Goal: Task Accomplishment & Management: Manage account settings

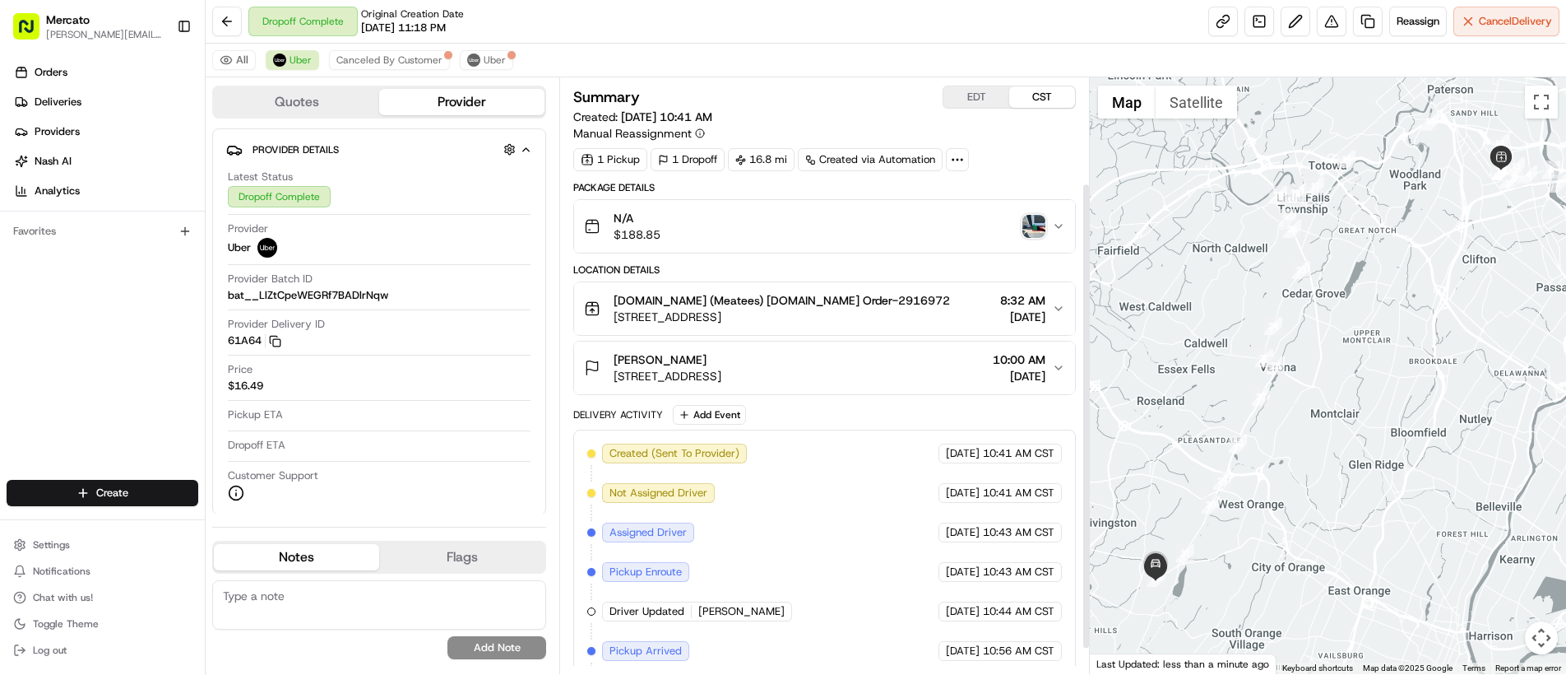
scroll to position [167, 0]
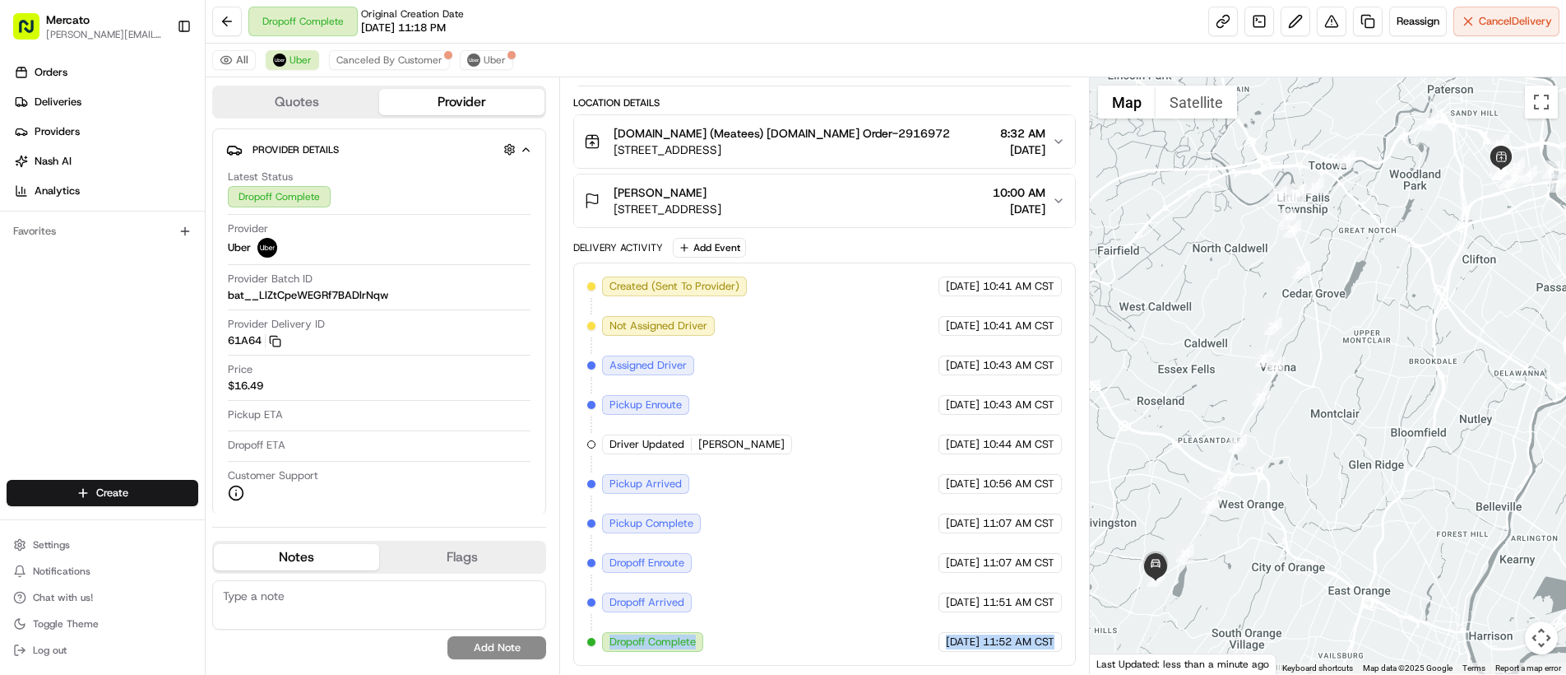
drag, startPoint x: 641, startPoint y: 650, endPoint x: 1057, endPoint y: 656, distance: 416.3
click at [1057, 656] on div "Created (Sent To Provider) Uber [DATE] 10:41 AM CST Not Assigned Driver Uber [D…" at bounding box center [824, 463] width 503 height 403
copy div "Dropoff Complete Uber [DATE] 11:52 AM CST"
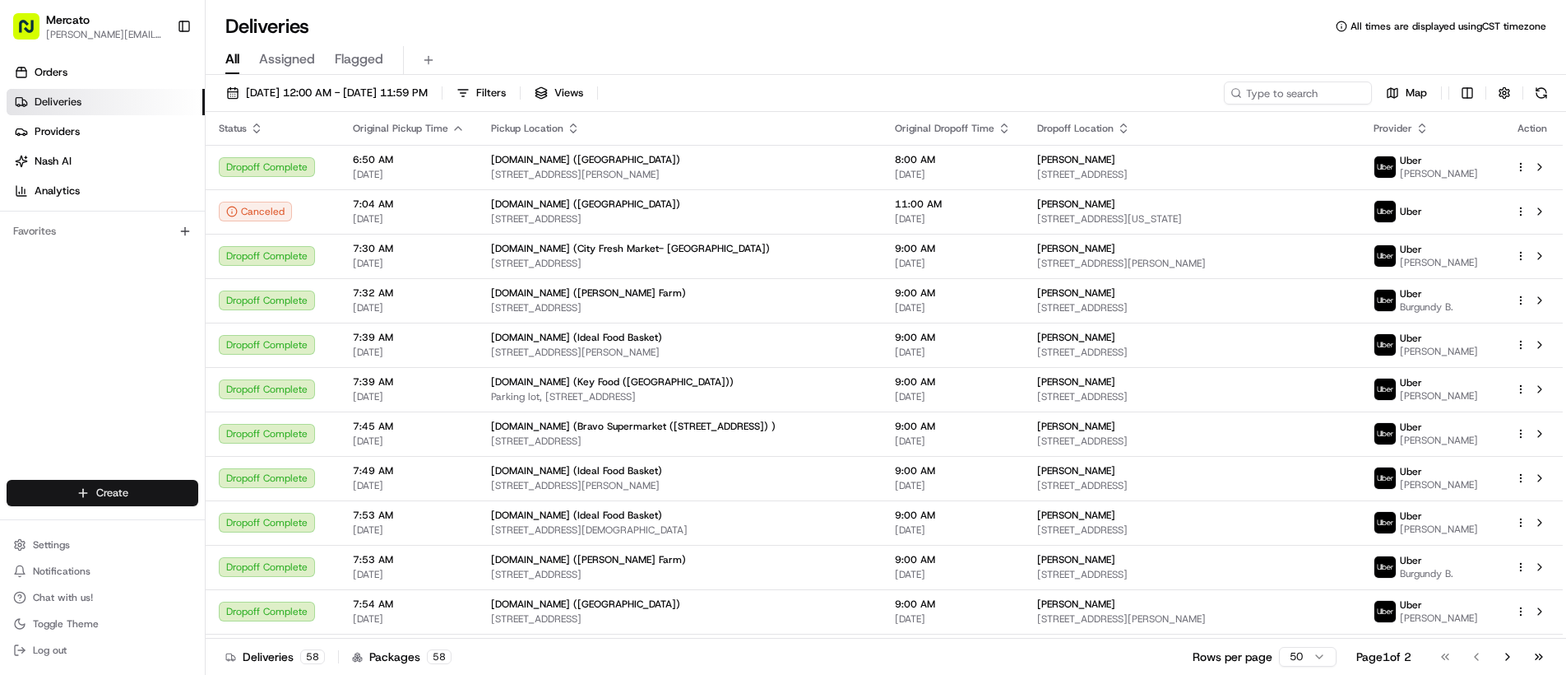
click at [137, 500] on html "Mercato abner.alaniz@ttec.com Toggle Sidebar Orders Deliveries Providers Nash A…" at bounding box center [783, 337] width 1566 height 675
click at [289, 528] on link "Delivery" at bounding box center [297, 523] width 183 height 30
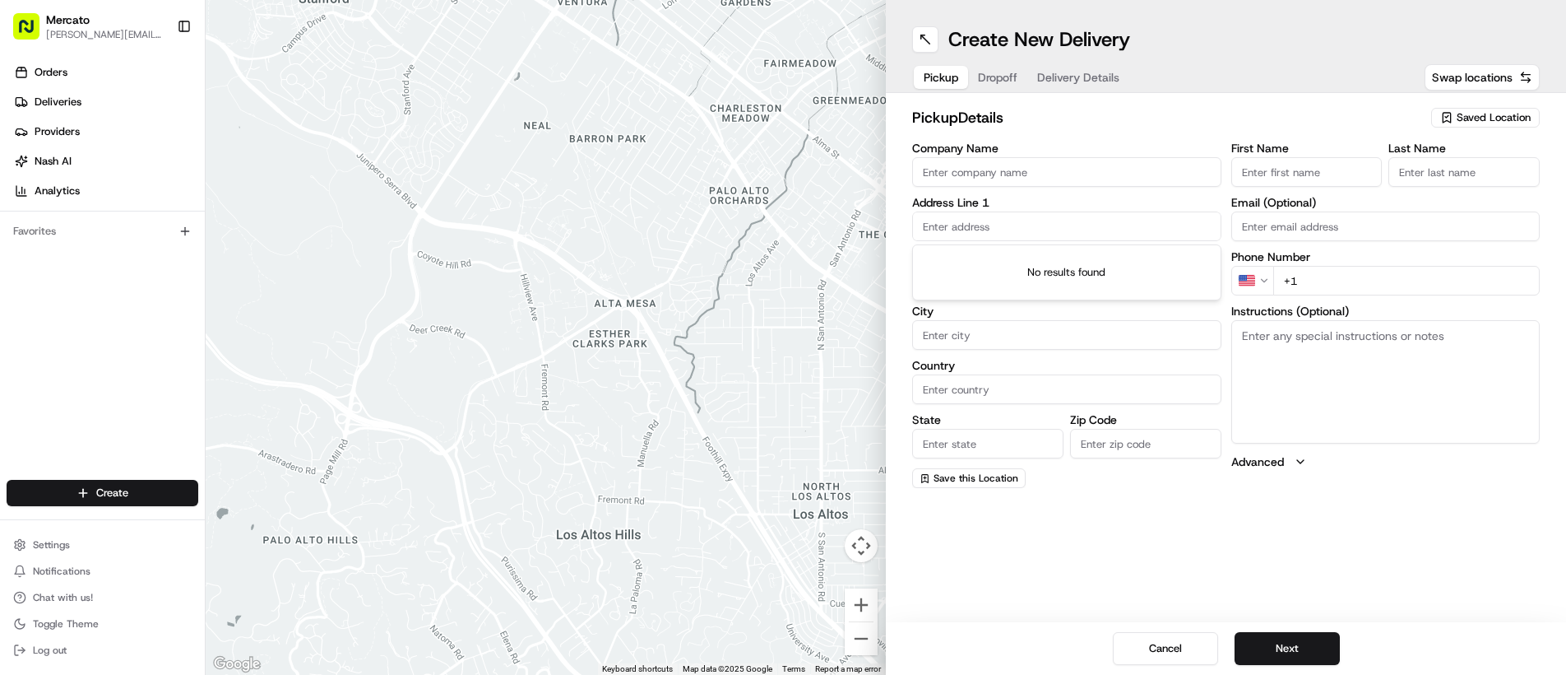
click at [990, 230] on input "text" at bounding box center [1066, 226] width 309 height 30
paste input "94-53 Corona Avenue"
click at [1003, 266] on div "94-53 Corona Ave., Elmhurst, NY 11373" at bounding box center [1066, 260] width 301 height 25
type input "94-53 Corona Ave., Elmhurst, NY 11373, USA"
type input "Queens"
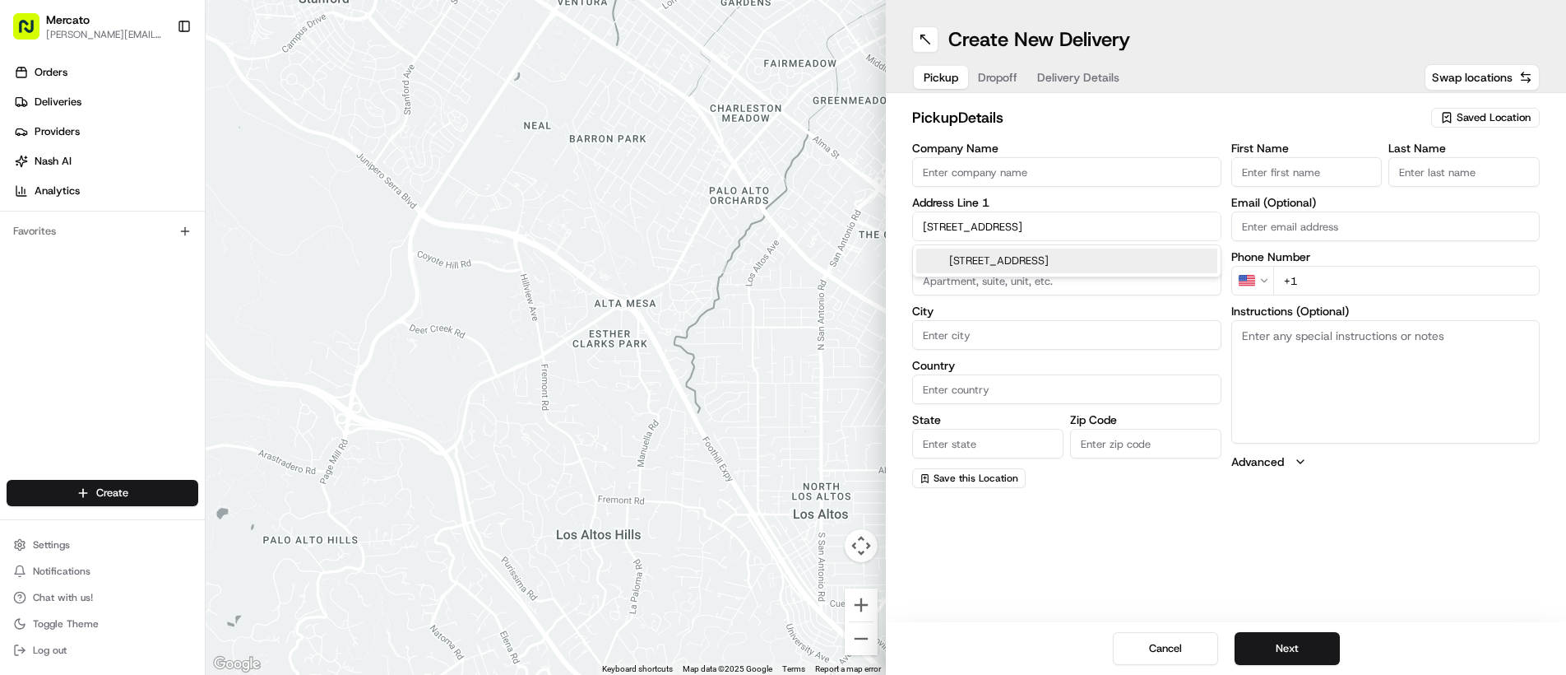
type input "United States"
type input "NY"
type input "11373"
type input "94-53 Corona Avenue"
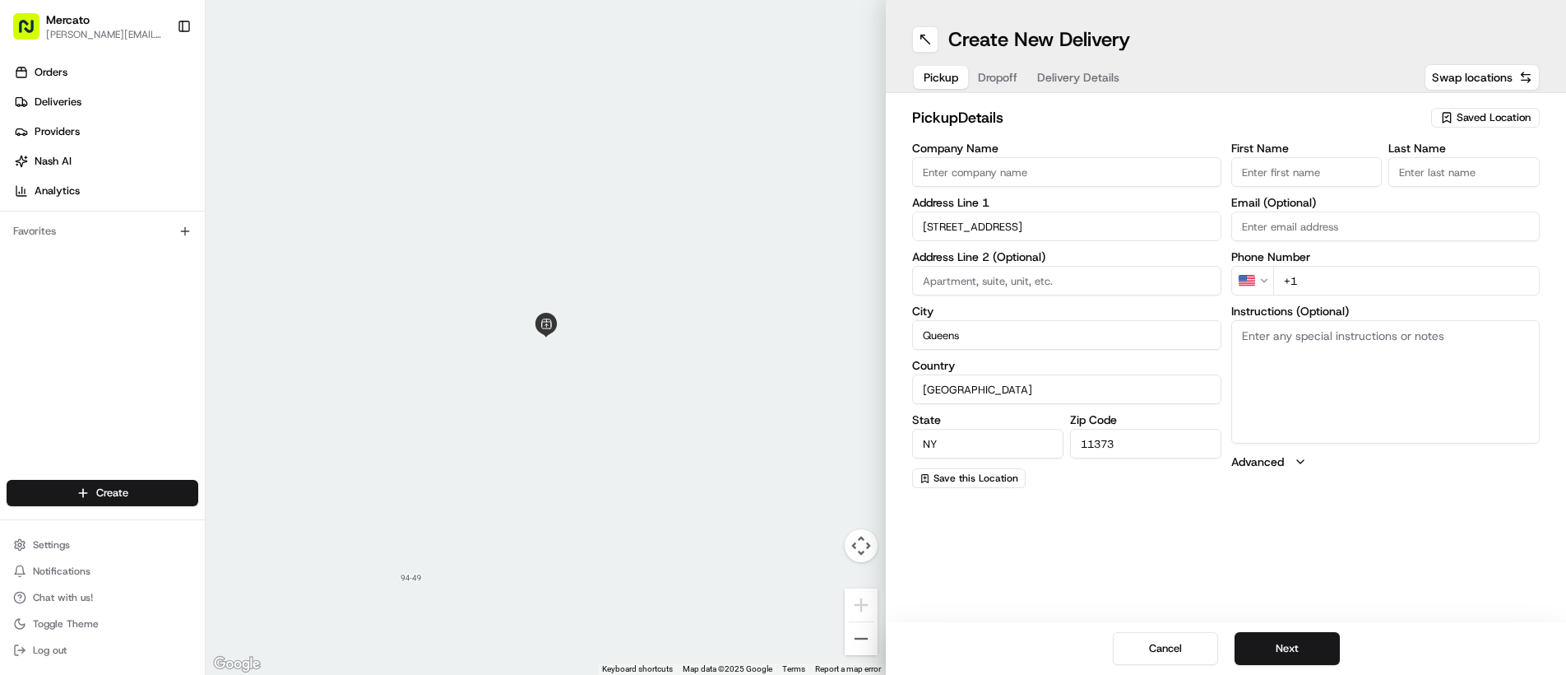
click at [1052, 171] on input "Company Name" at bounding box center [1066, 172] width 309 height 30
paste input "Mercato.com (Cherry Valley Marketplace)"
type input "Mercato.com (Cherry Valley Marketplace)"
click at [1324, 271] on input "+1" at bounding box center [1406, 281] width 267 height 30
paste input "855 96 627 25"
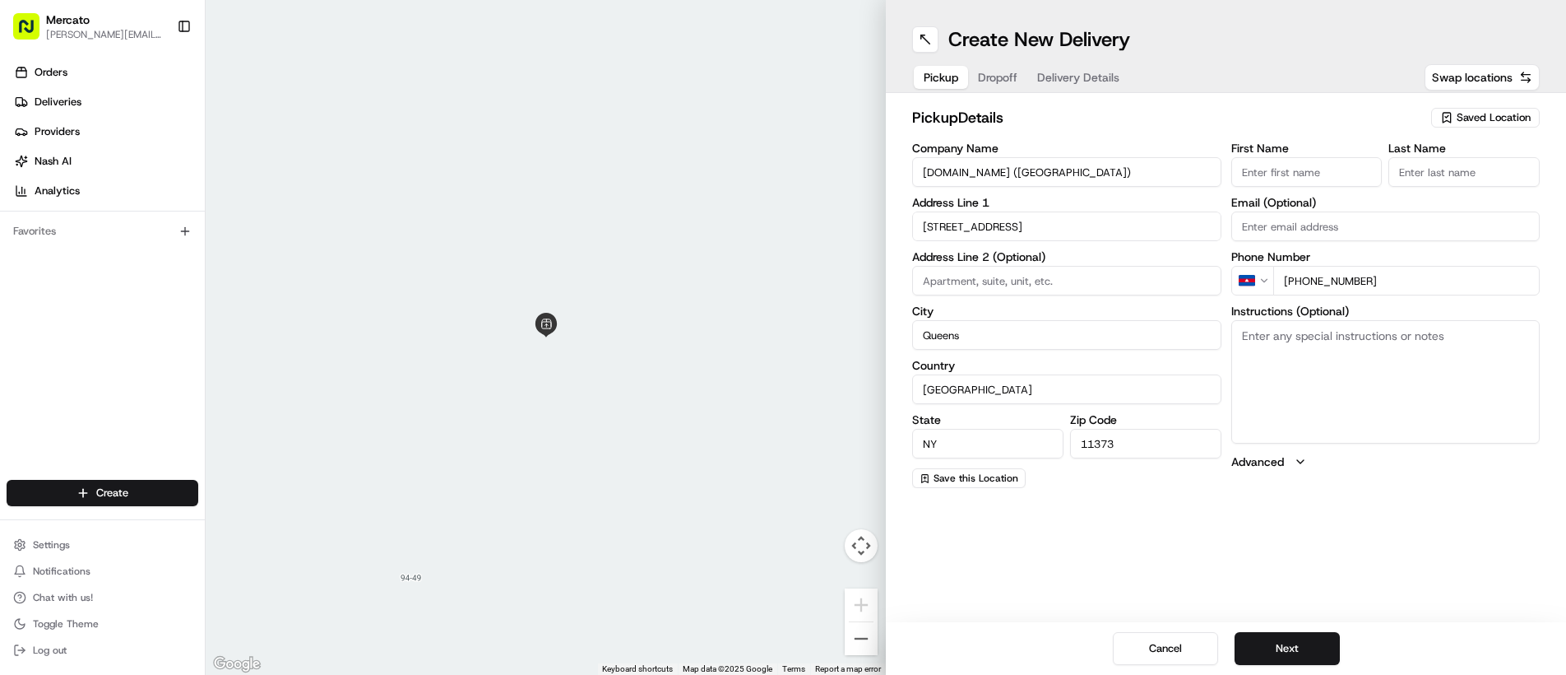
type input "+855 96 627 25"
click at [1291, 383] on textarea "Instructions (Optional)" at bounding box center [1385, 381] width 309 height 123
paste textarea "Please go inside Cherry Valley Marketplace and tell them you're here to pick up…"
type textarea "Please go inside Cherry Valley Marketplace and tell them you're here to pick up…"
click at [1291, 280] on input "+855 96 627 25" at bounding box center [1406, 281] width 267 height 30
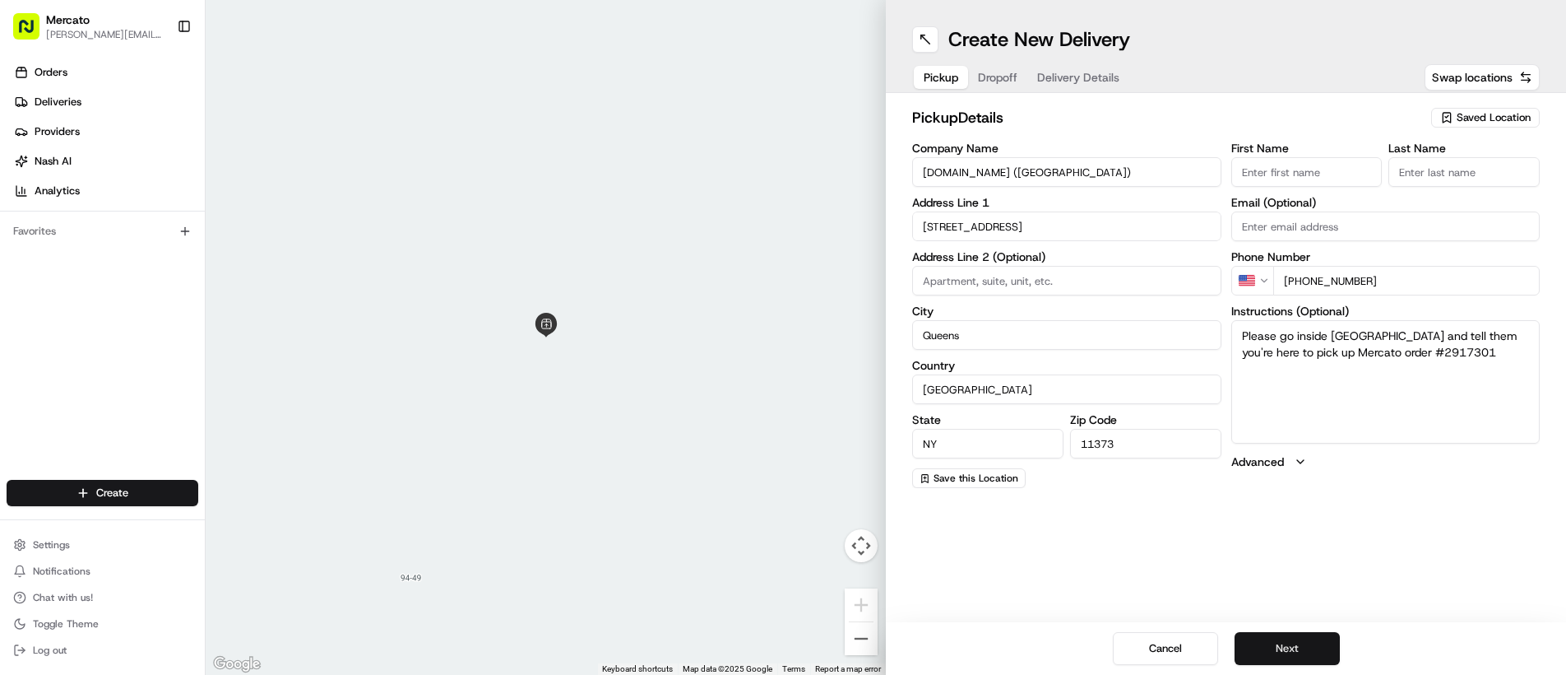
type input "+1 855 966 2725"
click at [1262, 643] on button "Next" at bounding box center [1287, 648] width 105 height 33
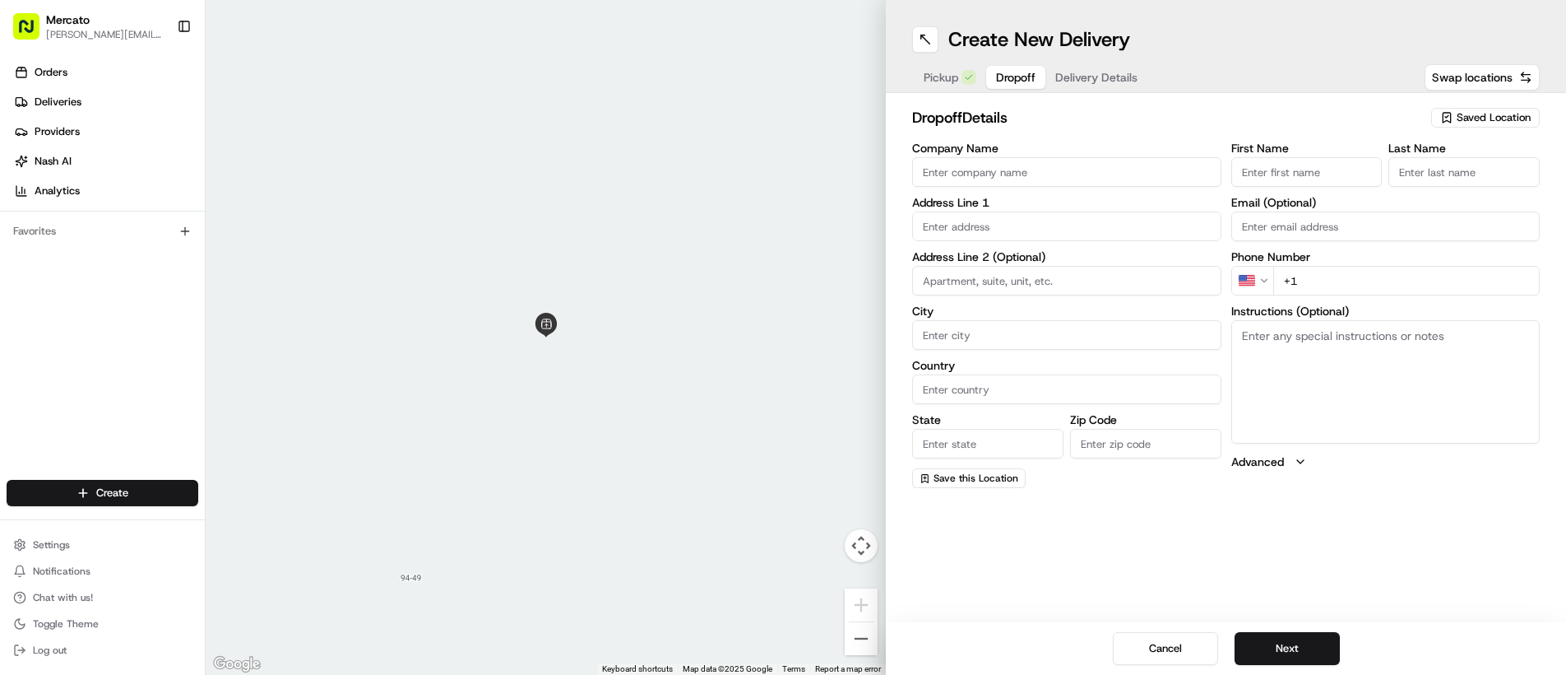
click at [1011, 230] on input "text" at bounding box center [1066, 226] width 309 height 30
paste input "57-56Granger Street corona"
click at [957, 224] on input "57-56Granger Street corona" at bounding box center [1066, 226] width 309 height 30
click at [1009, 272] on div "57-56 Granger Street, Corona, NY" at bounding box center [1067, 260] width 308 height 31
click at [1105, 226] on input "57-56 Granger Street corona" at bounding box center [1066, 226] width 309 height 30
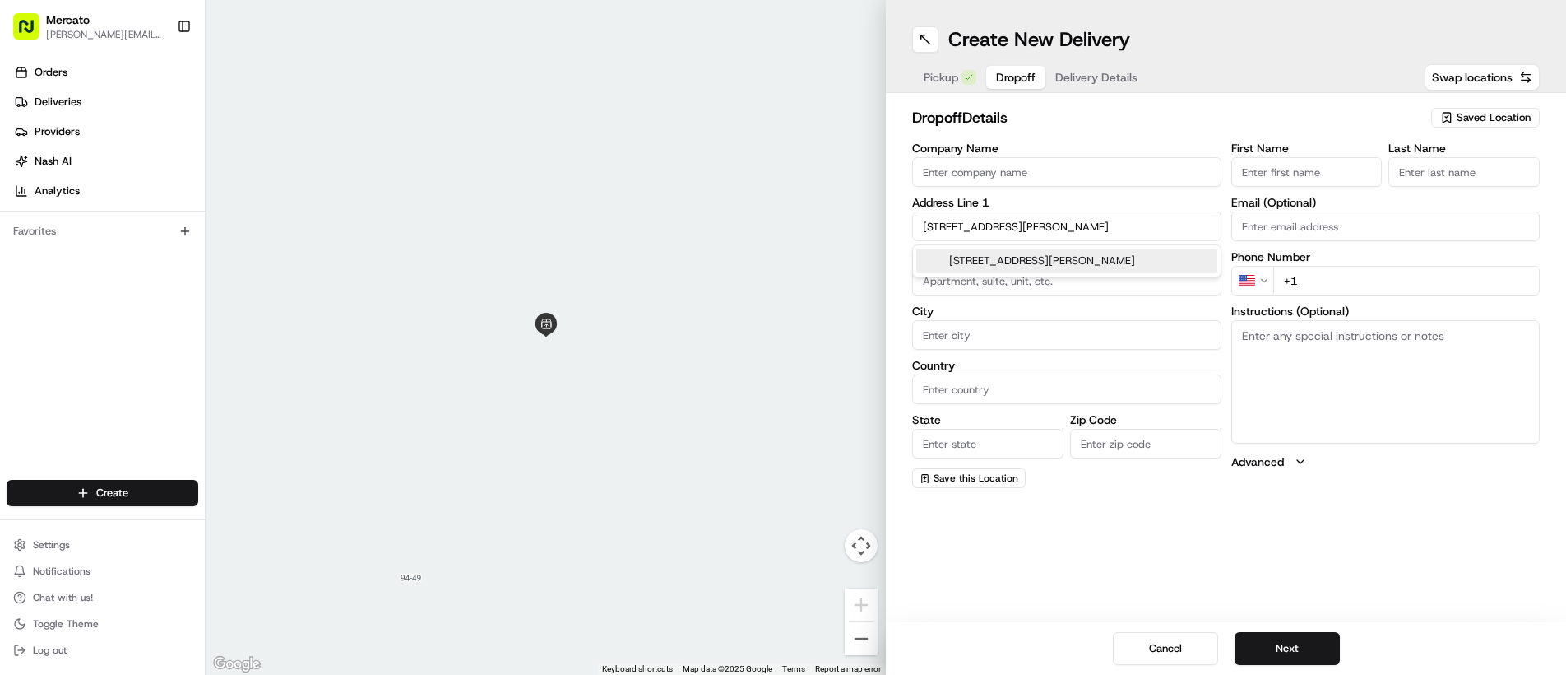
click at [1099, 264] on div "57-56 Granger Street, Corona, NY 11368" at bounding box center [1066, 260] width 301 height 25
type input "57-56 Granger St, Flushing, NY 11368, USA"
type input "Queens"
type input "United States"
type input "NY"
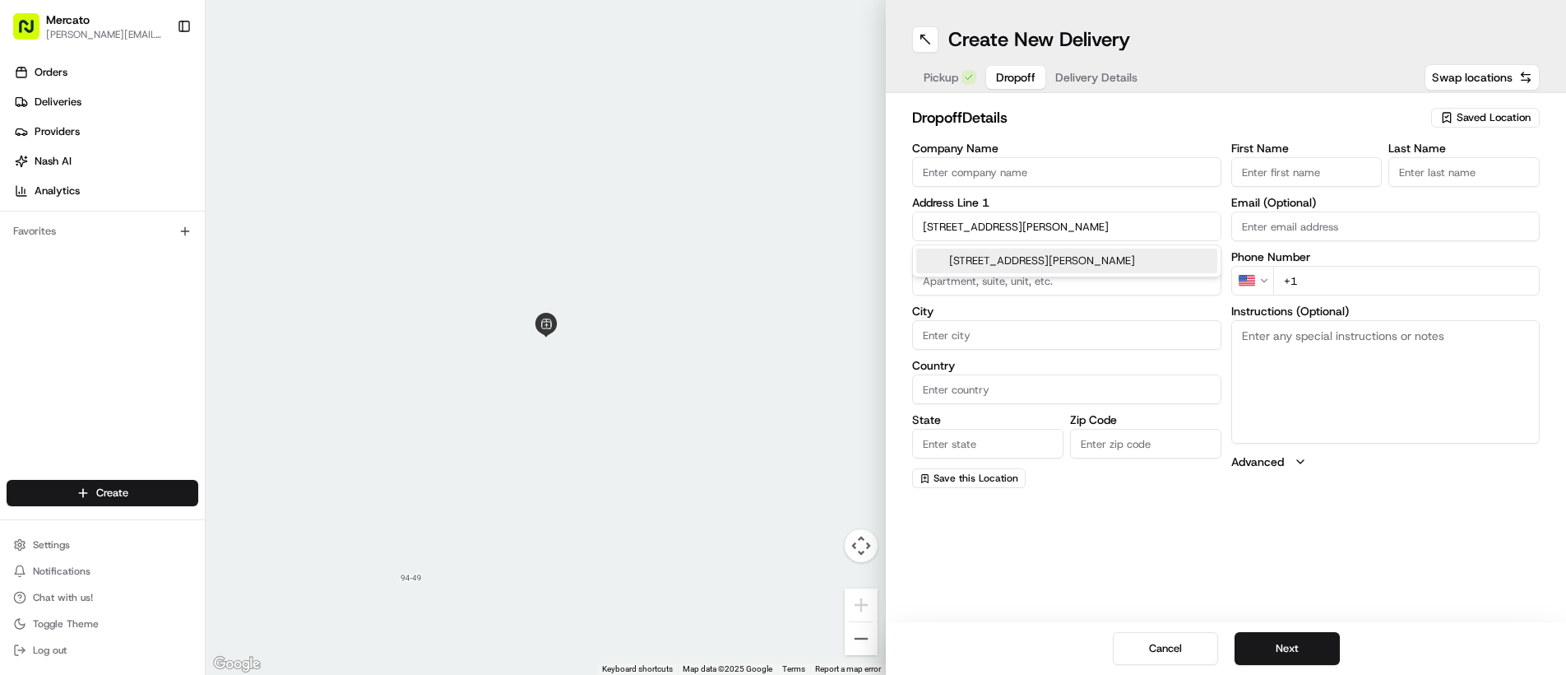
type input "11368"
type input "57-56 Granger Street"
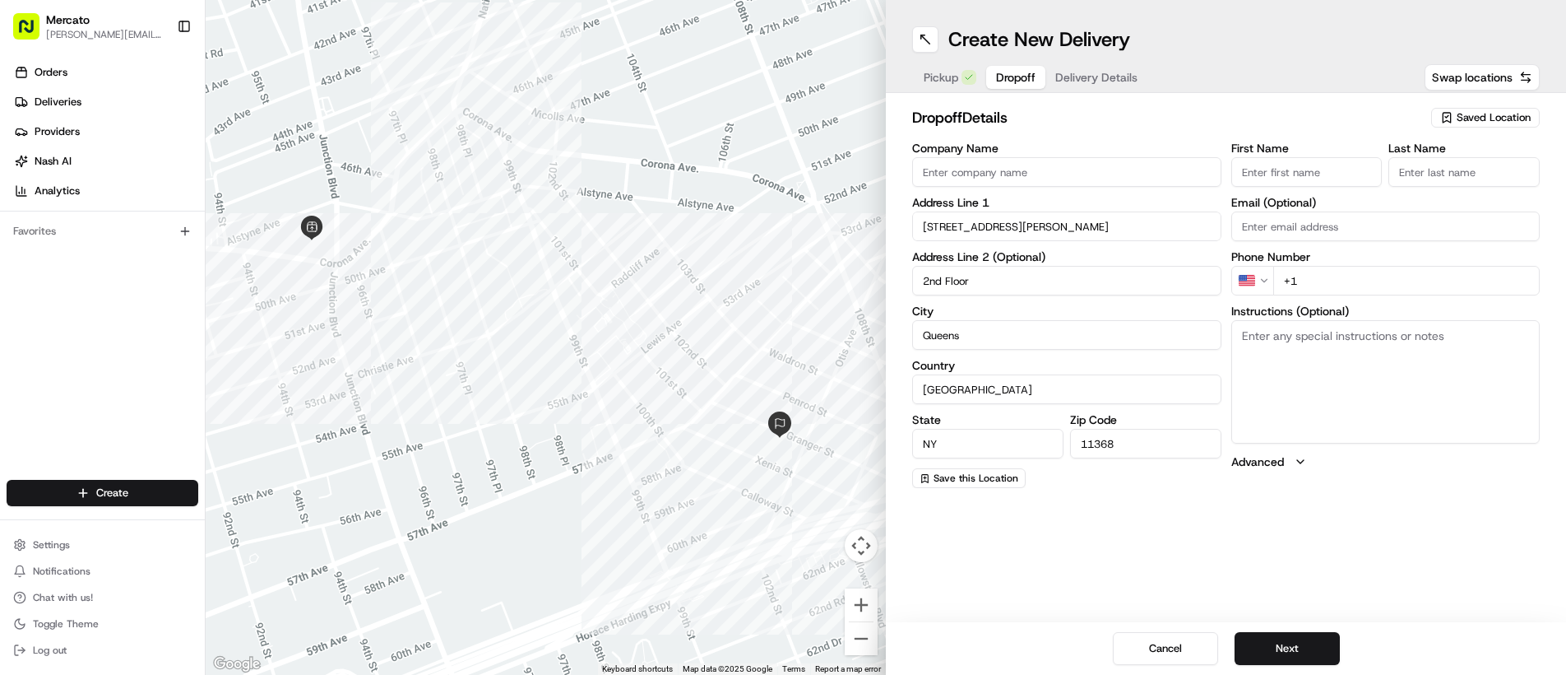
type input "2nd Floor"
click at [1351, 165] on input "First Name" at bounding box center [1306, 172] width 151 height 30
type input "Zenon"
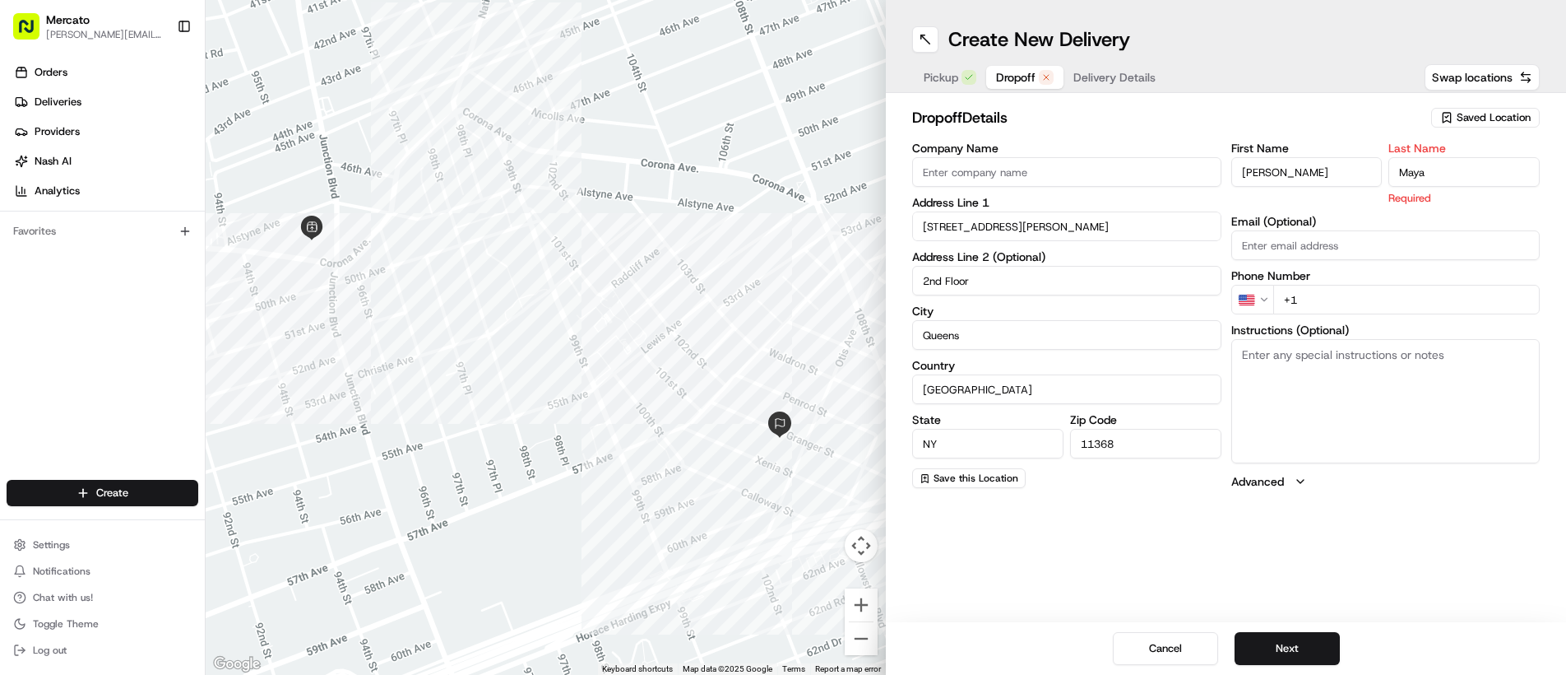
type input "Maya"
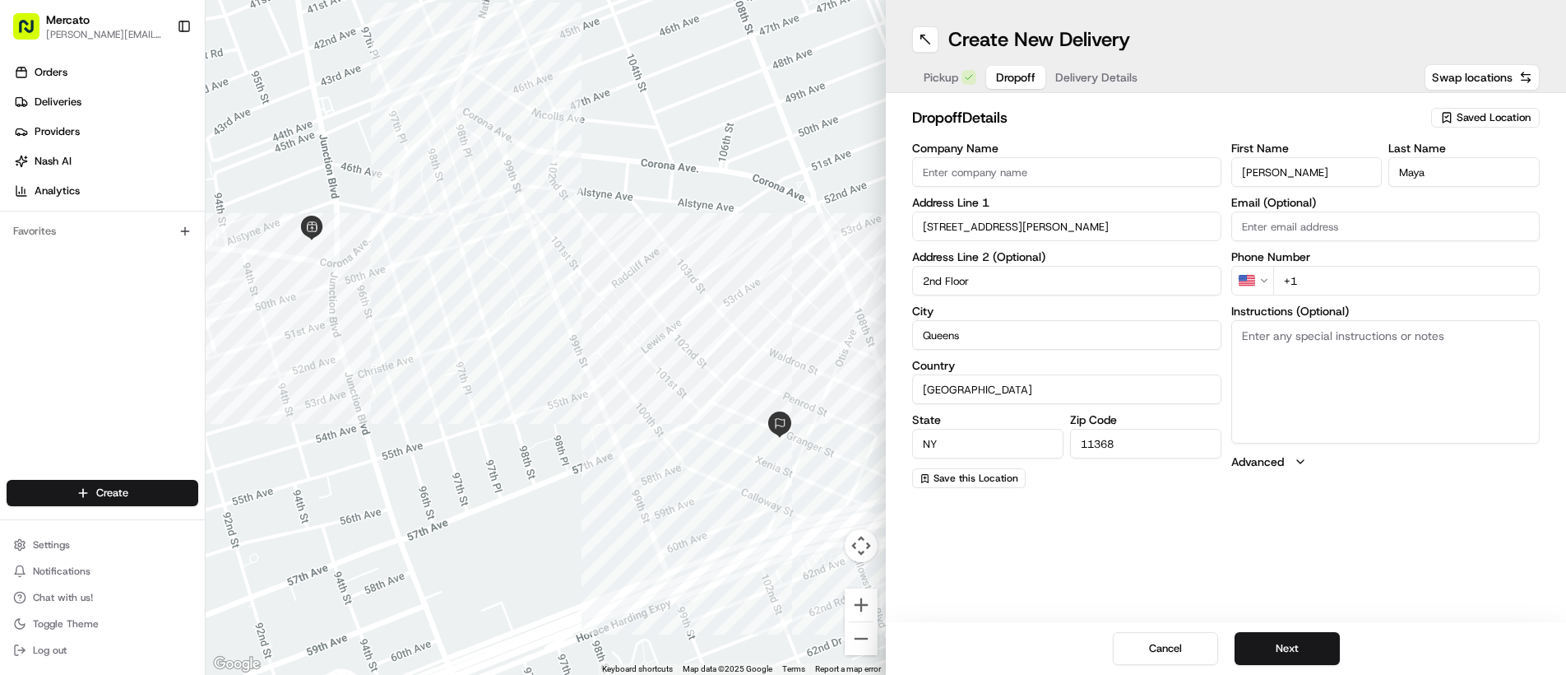
click at [1402, 308] on div "First Name Zenon Last Name Maya Email (Optional) Phone Number US +1 Instruction…" at bounding box center [1385, 314] width 309 height 345
paste input "347 421 9380"
type input "+1 347 421 9380"
click at [1378, 385] on textarea "Instructions (Optional)" at bounding box center [1385, 381] width 309 height 123
paste textarea "Mention you are here with Mercato. Zenón is located at/in 2 floor . Please call…"
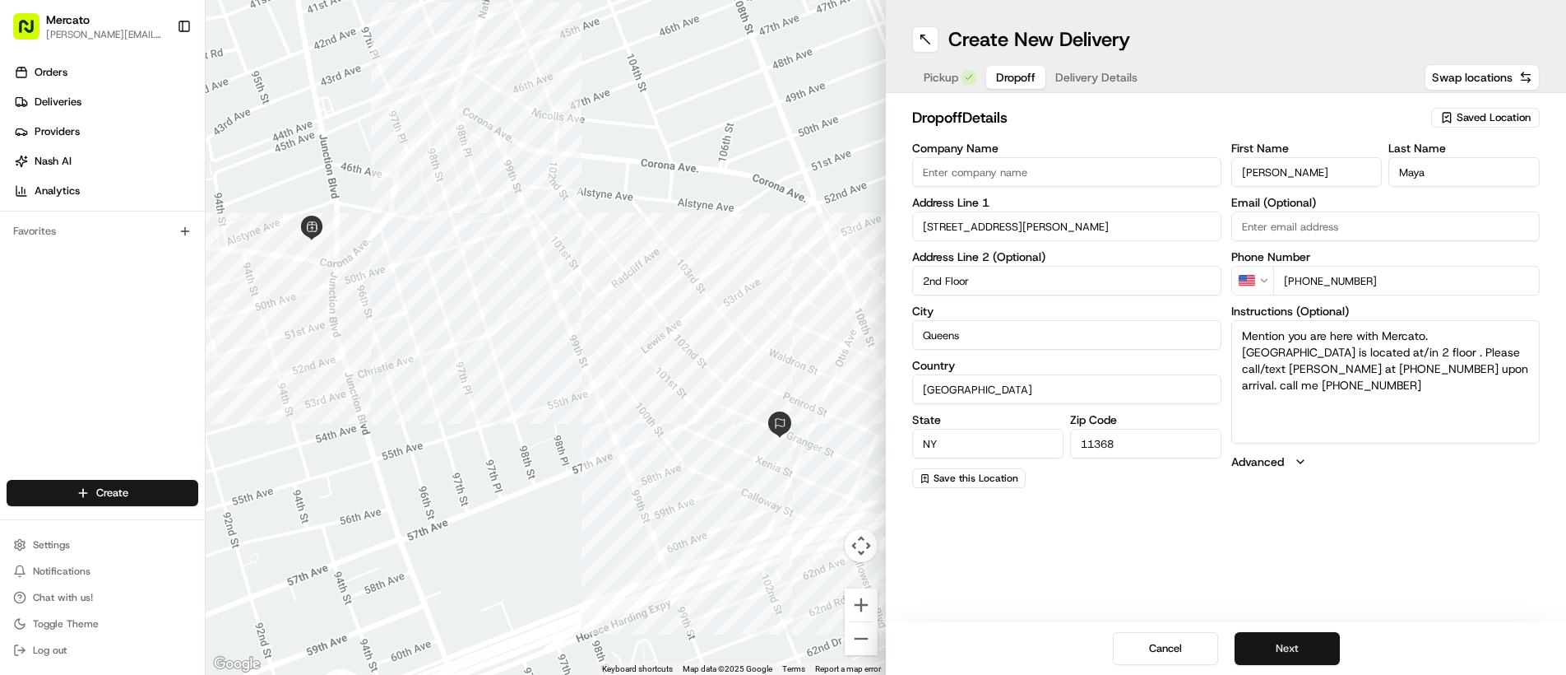
type textarea "Mention you are here with Mercato. Zenón is located at/in 2 floor . Please call…"
click at [1252, 640] on button "Next" at bounding box center [1287, 648] width 105 height 33
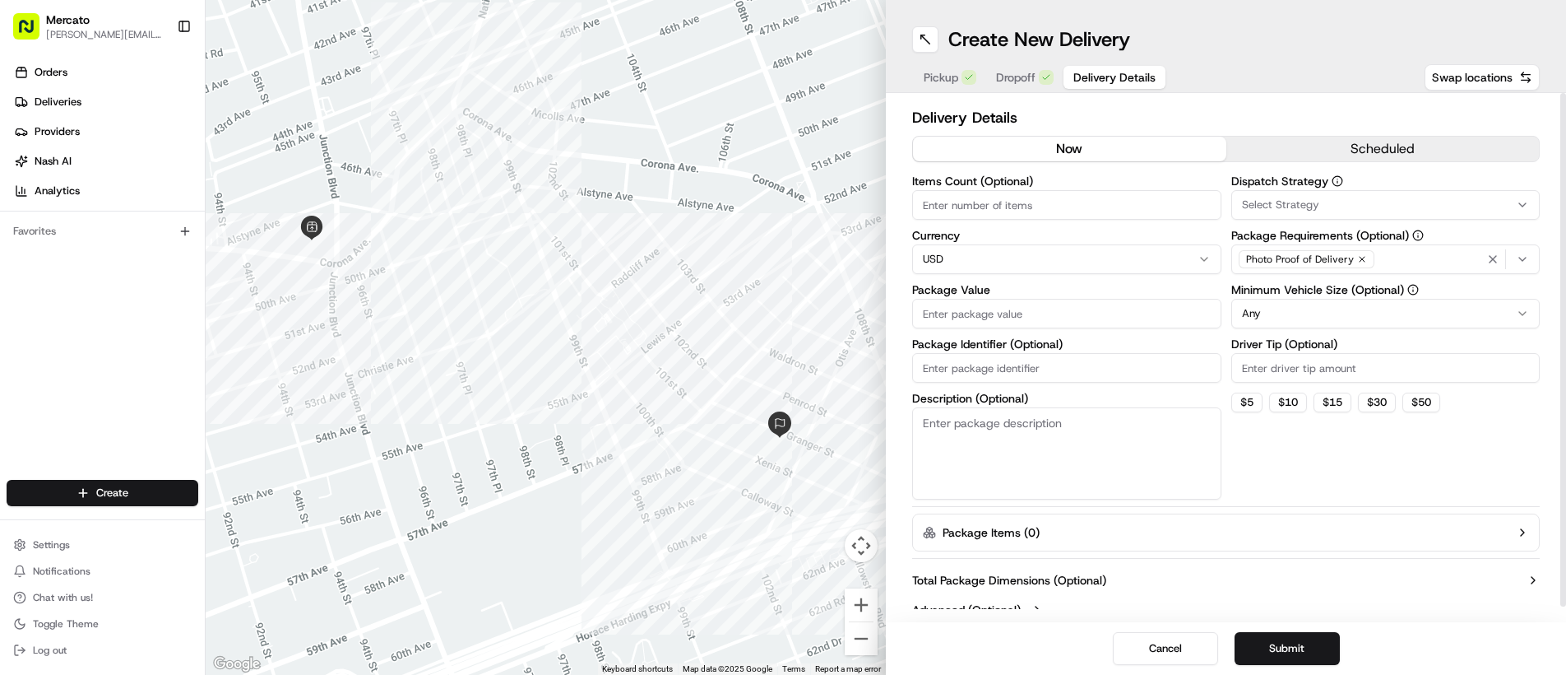
click at [1016, 315] on input "Package Value" at bounding box center [1066, 314] width 309 height 30
type input "33.7"
click at [1024, 364] on input "Package Identifier (Optional)" at bounding box center [1066, 368] width 309 height 30
paste input "Order #2917301"
type input "Order #2917301"
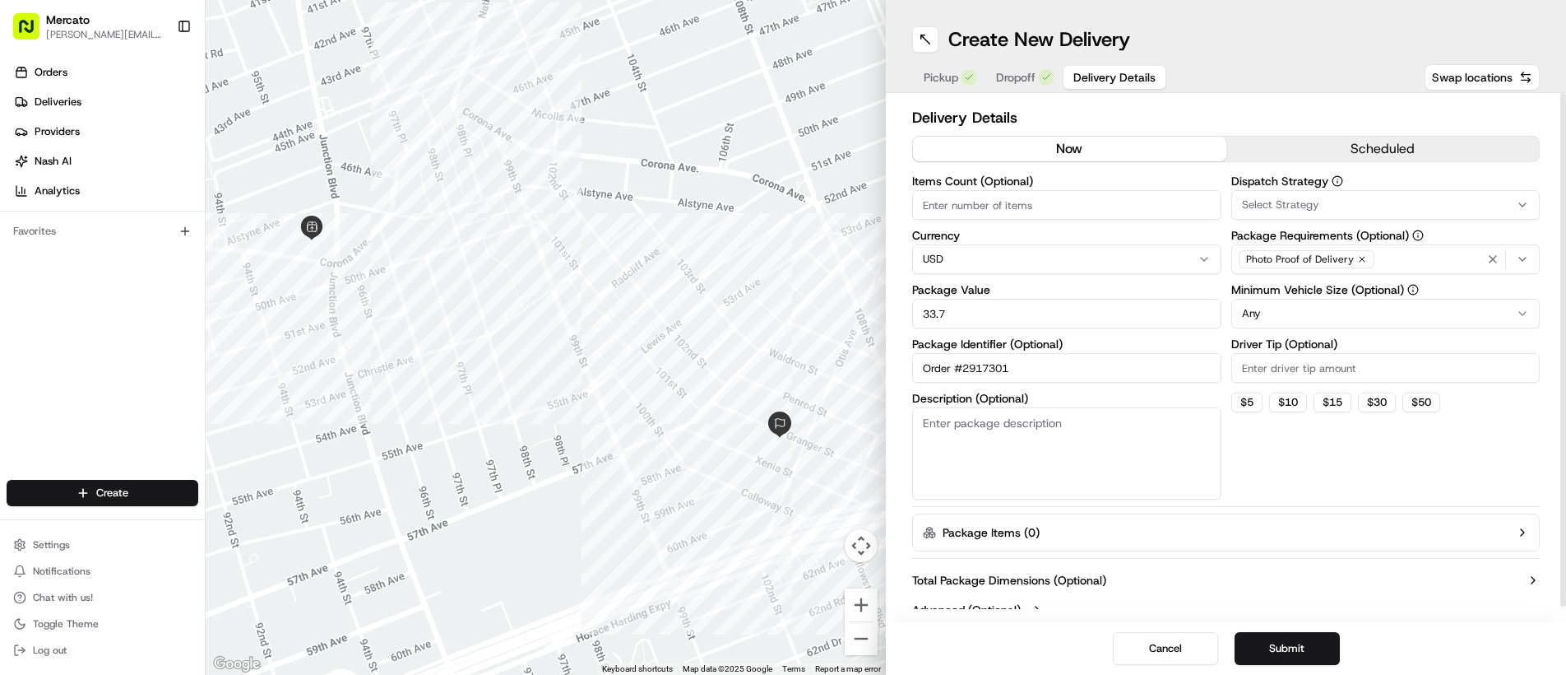
click at [1283, 371] on input "Driver Tip (Optional)" at bounding box center [1385, 368] width 309 height 30
type input "2"
click at [1319, 299] on html "Mercato abner.alaniz@ttec.com Toggle Sidebar Orders Deliveries Providers Nash A…" at bounding box center [783, 337] width 1566 height 675
click at [1268, 649] on button "Submit" at bounding box center [1287, 648] width 105 height 33
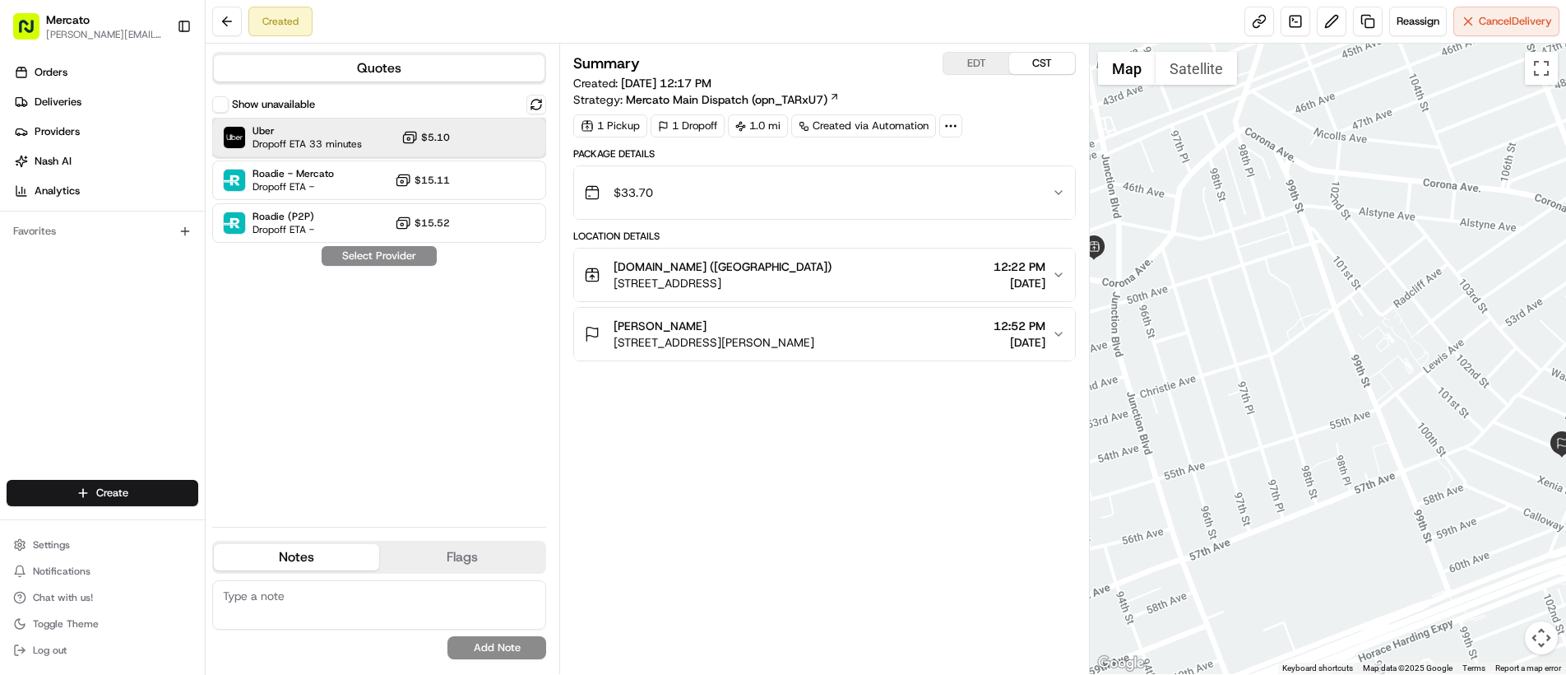
click at [498, 131] on div at bounding box center [496, 138] width 20 height 20
click at [375, 259] on button "Assign Provider" at bounding box center [379, 256] width 117 height 20
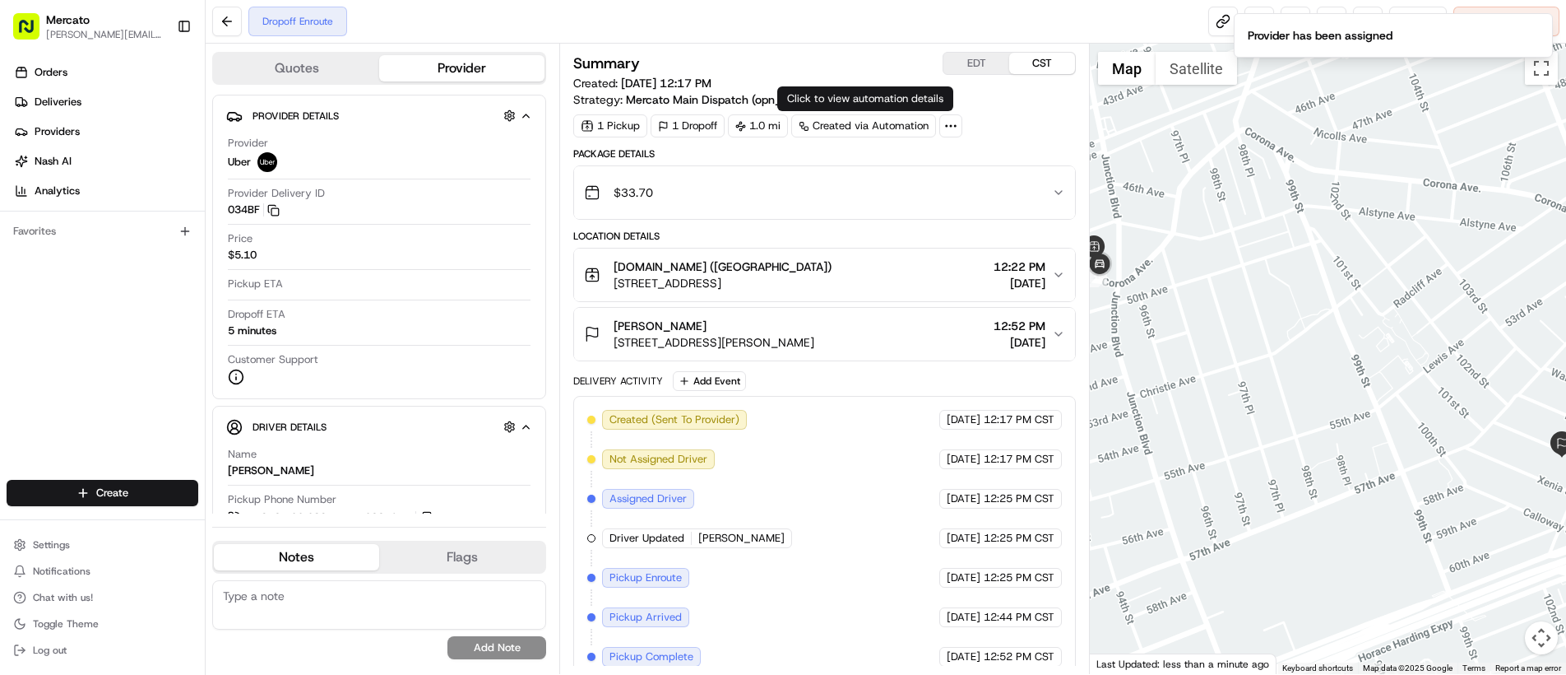
scroll to position [54, 0]
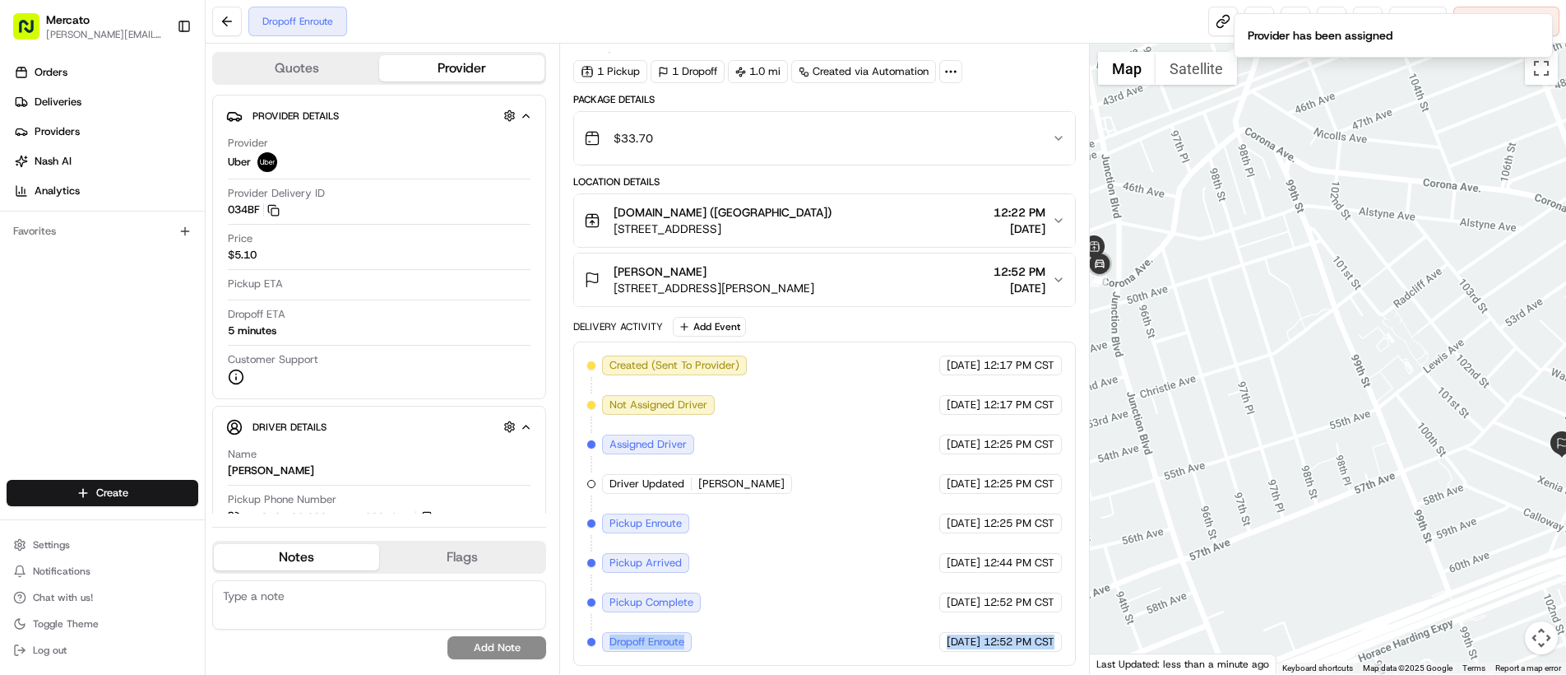
drag, startPoint x: 671, startPoint y: 644, endPoint x: 1065, endPoint y: 643, distance: 394.0
click at [1067, 645] on div "Created (Sent To Provider) Uber 08/22/2025 12:17 PM CST Not Assigned Driver Ube…" at bounding box center [824, 503] width 503 height 324
copy div "Dropoff Enroute Uber 08/22/2025 12:52 PM CST"
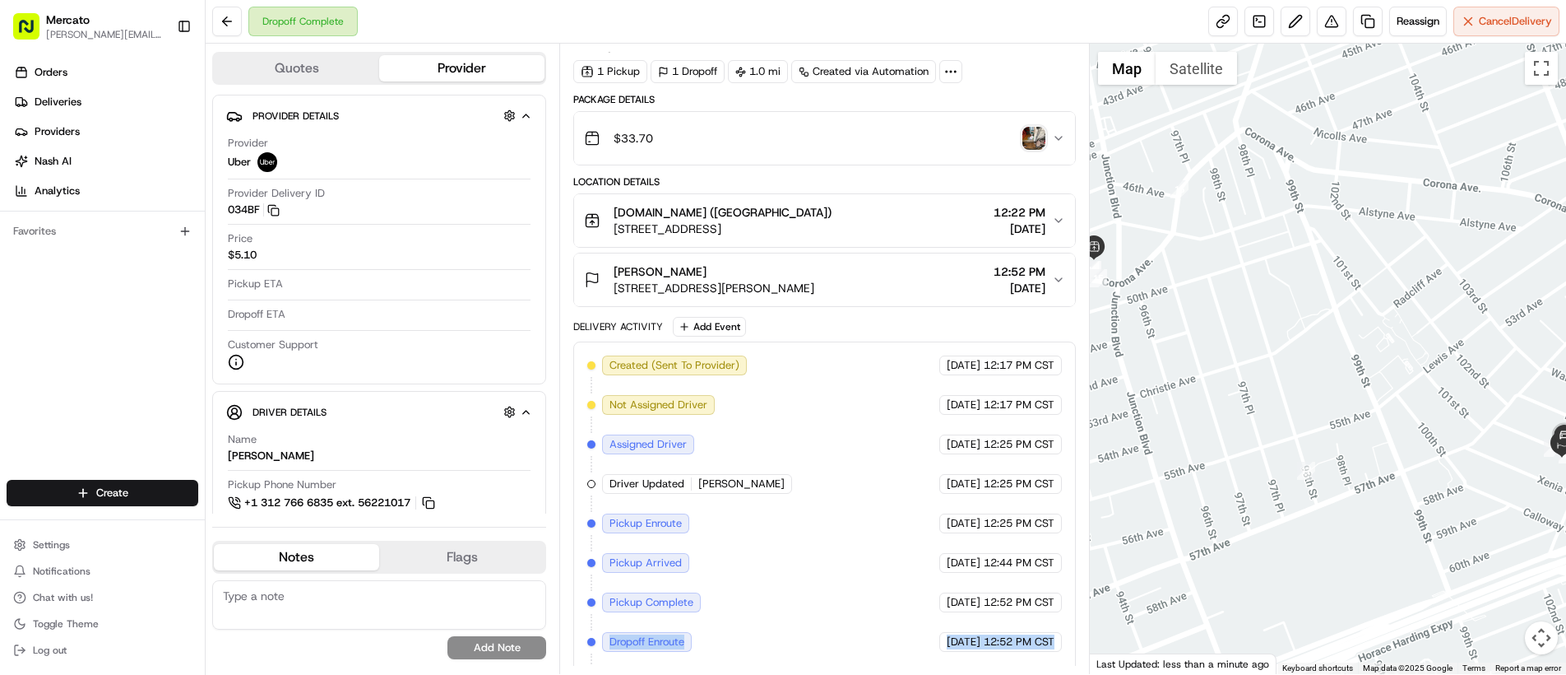
scroll to position [133, 0]
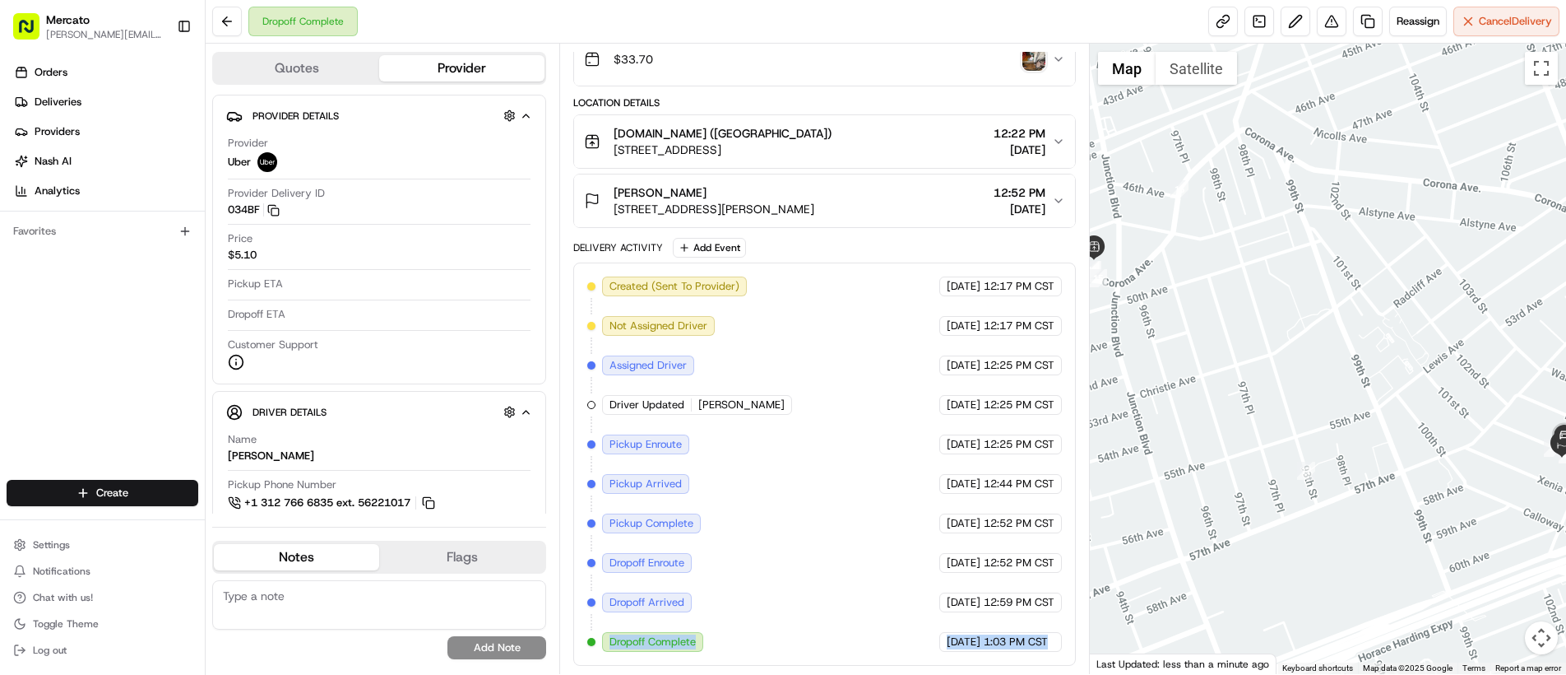
drag, startPoint x: 653, startPoint y: 646, endPoint x: 1067, endPoint y: 647, distance: 413.8
click at [1067, 647] on div "Created (Sent To Provider) Uber 08/22/2025 12:17 PM CST Not Assigned Driver Ube…" at bounding box center [824, 463] width 503 height 403
copy div "Dropoff Complete Uber 08/22/2025 1:03 PM CST"
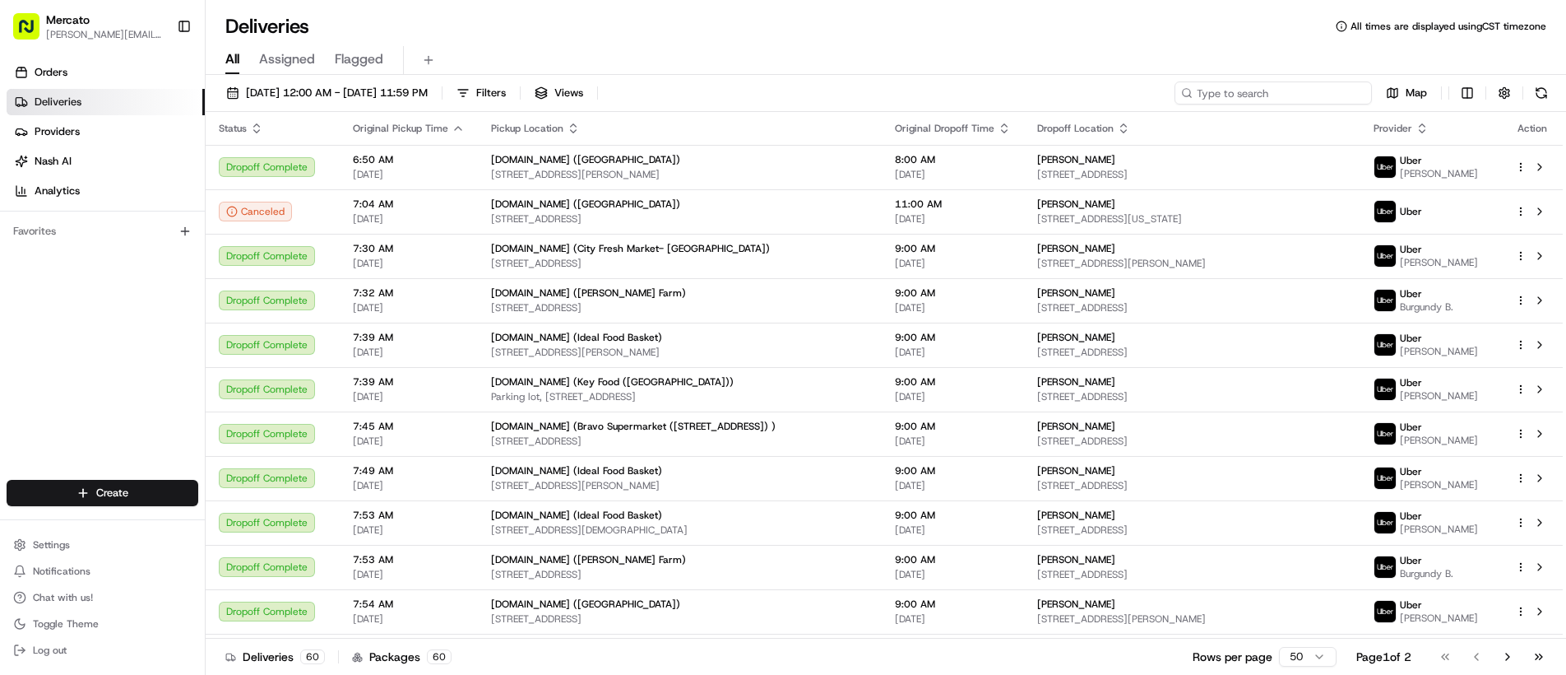
click at [1268, 99] on input at bounding box center [1273, 92] width 197 height 23
paste input "job_BbF5enZntACpEQ9ascWt5C"
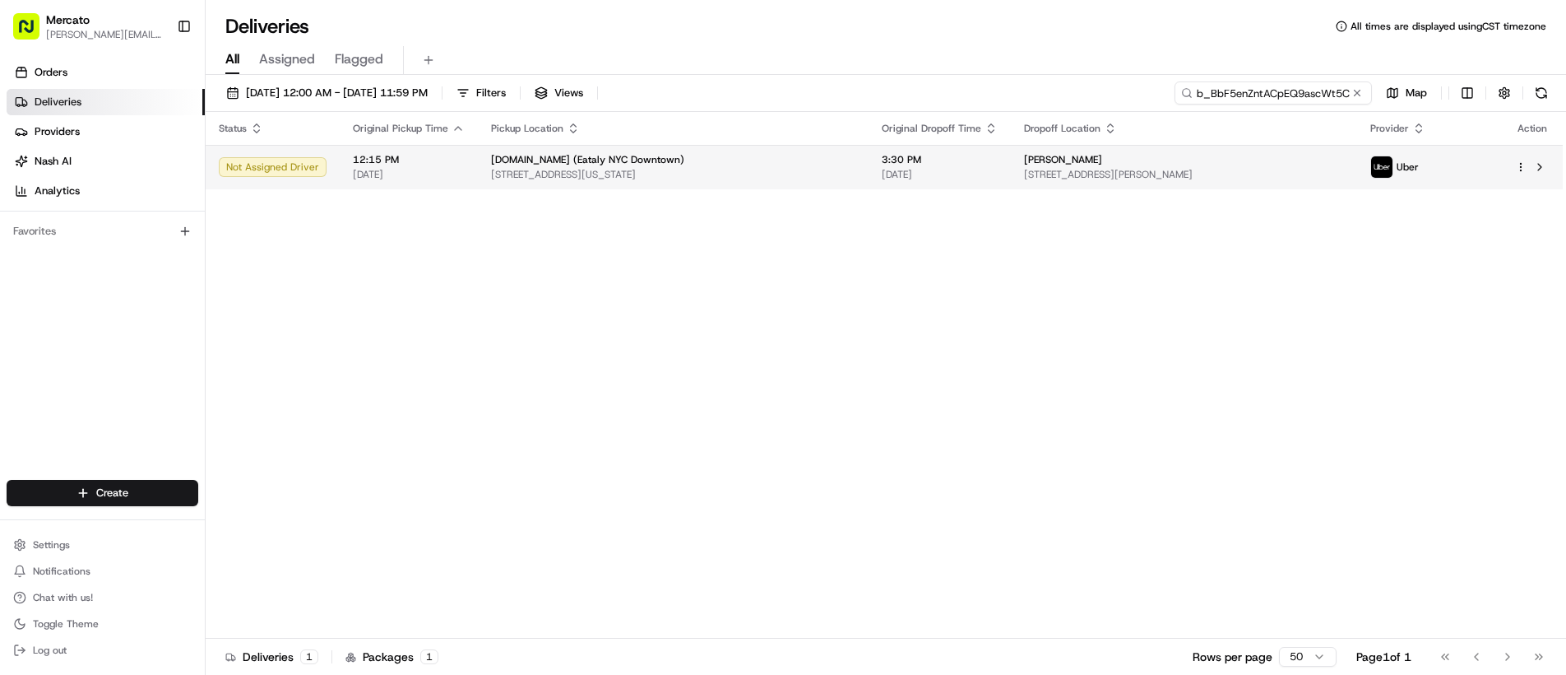
type input "job_BbF5enZntACpEQ9ascWt5C"
click at [1225, 151] on td "Rosy Milone 275 Conover St, Brooklyn, NY 11231, USA" at bounding box center [1184, 167] width 346 height 44
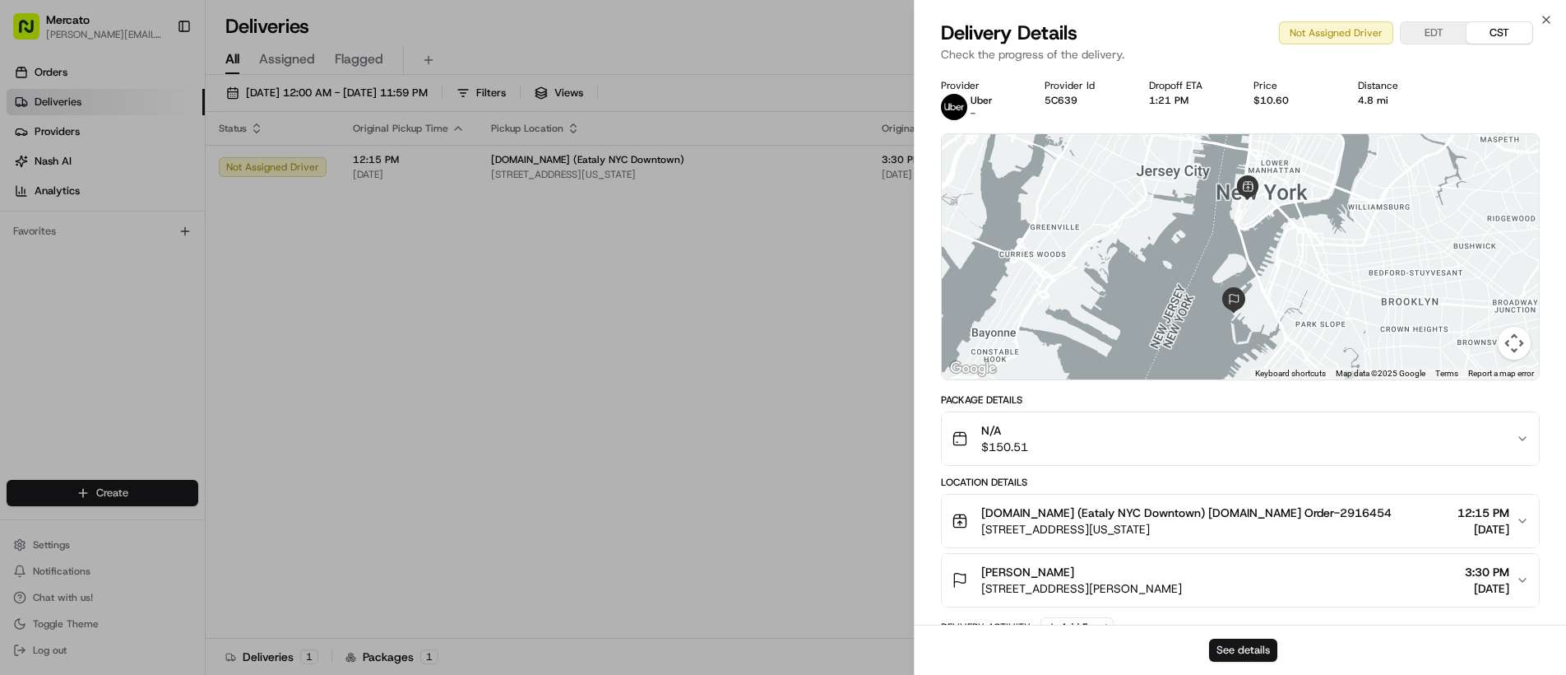
click at [1239, 650] on button "See details" at bounding box center [1243, 649] width 68 height 23
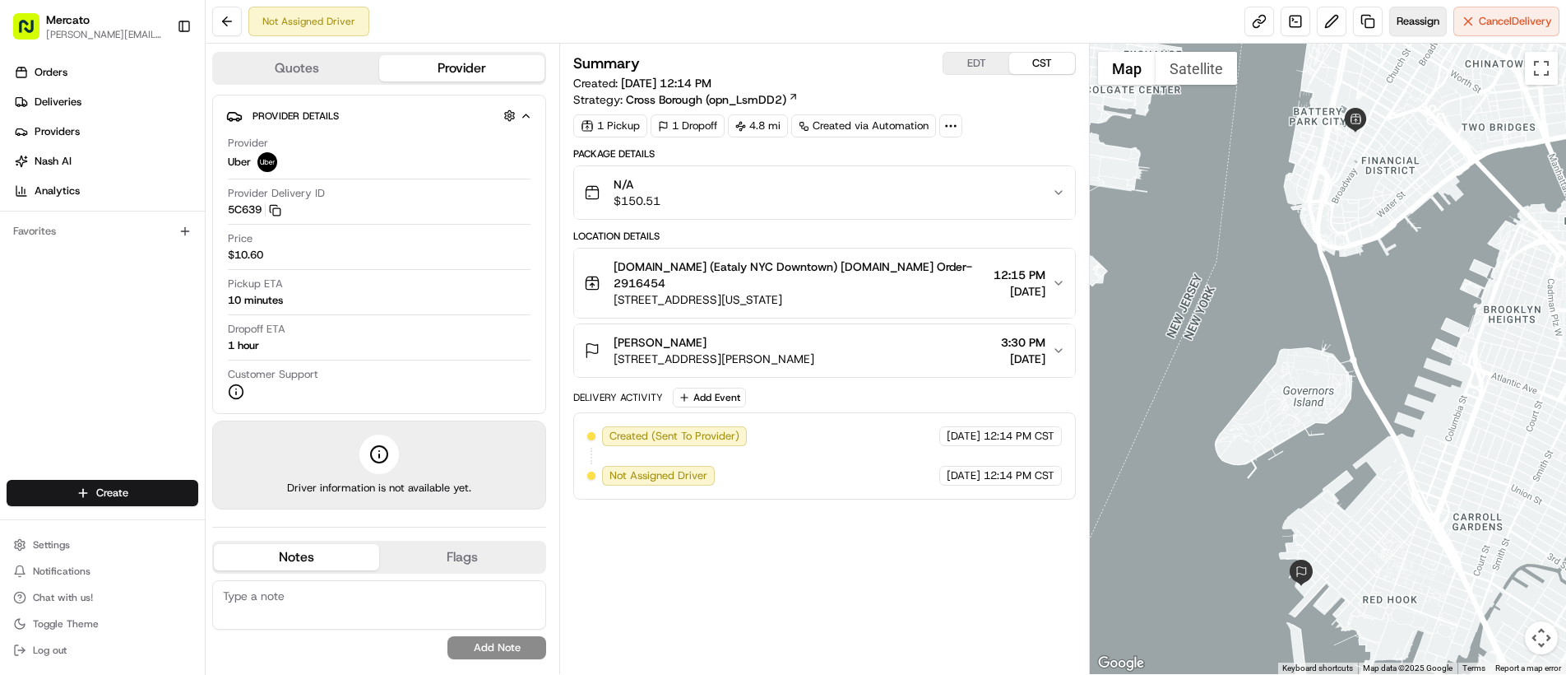
click at [1402, 30] on button "Reassign" at bounding box center [1418, 22] width 58 height 30
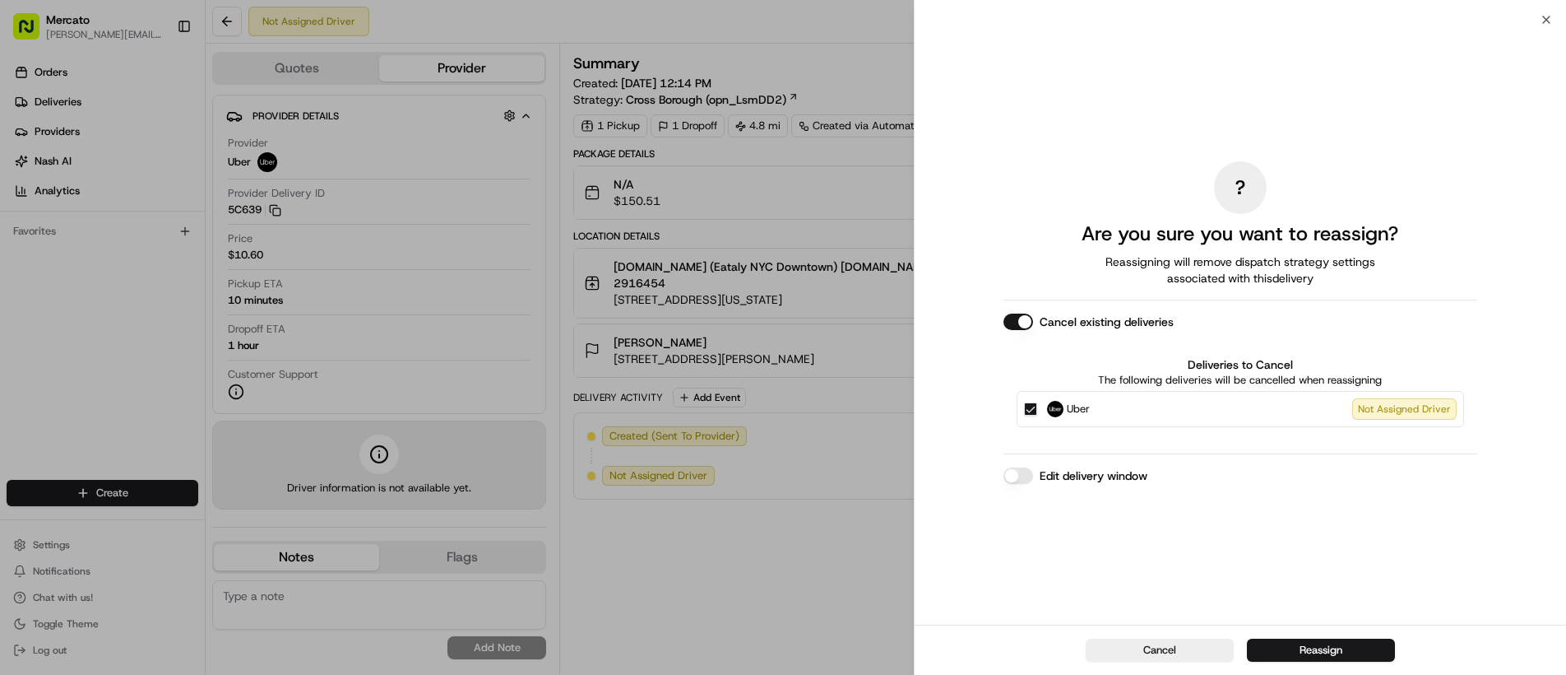
click at [1027, 469] on button "Edit delivery window" at bounding box center [1019, 475] width 30 height 16
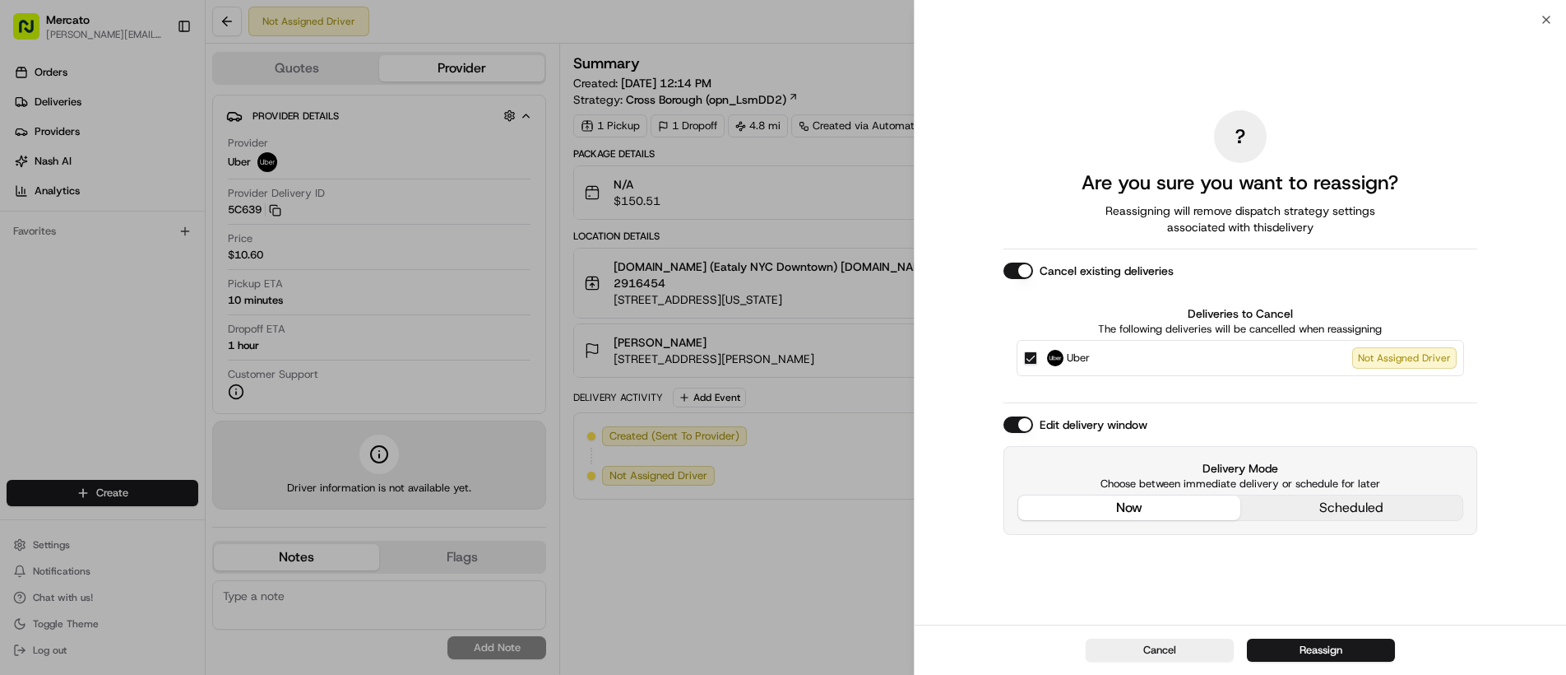
click at [1153, 420] on div "Edit delivery window Delivery Mode Choose between immediate delivery or schedul…" at bounding box center [1241, 475] width 474 height 118
click at [1307, 647] on button "Reassign" at bounding box center [1321, 649] width 148 height 23
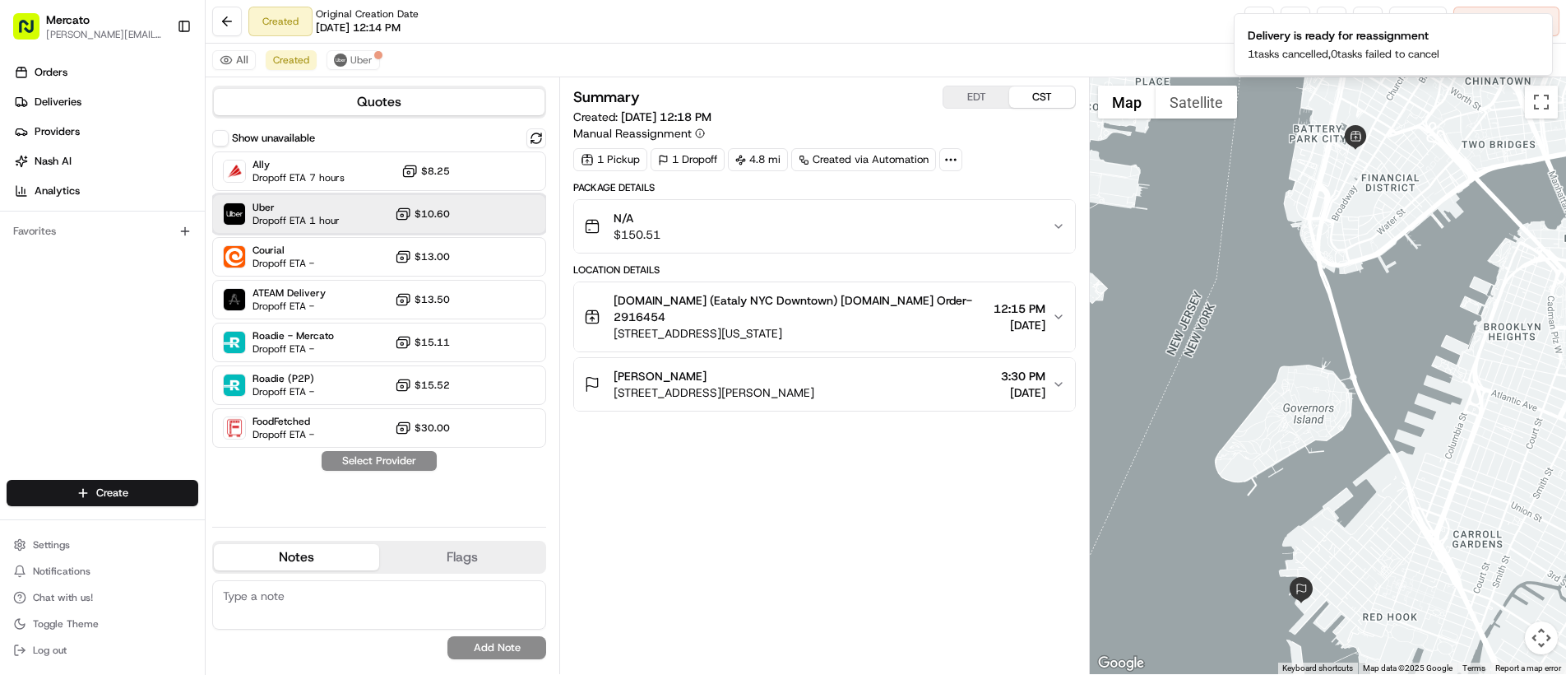
click at [385, 216] on div "Uber Dropoff ETA 1 hour $10.60" at bounding box center [379, 213] width 334 height 39
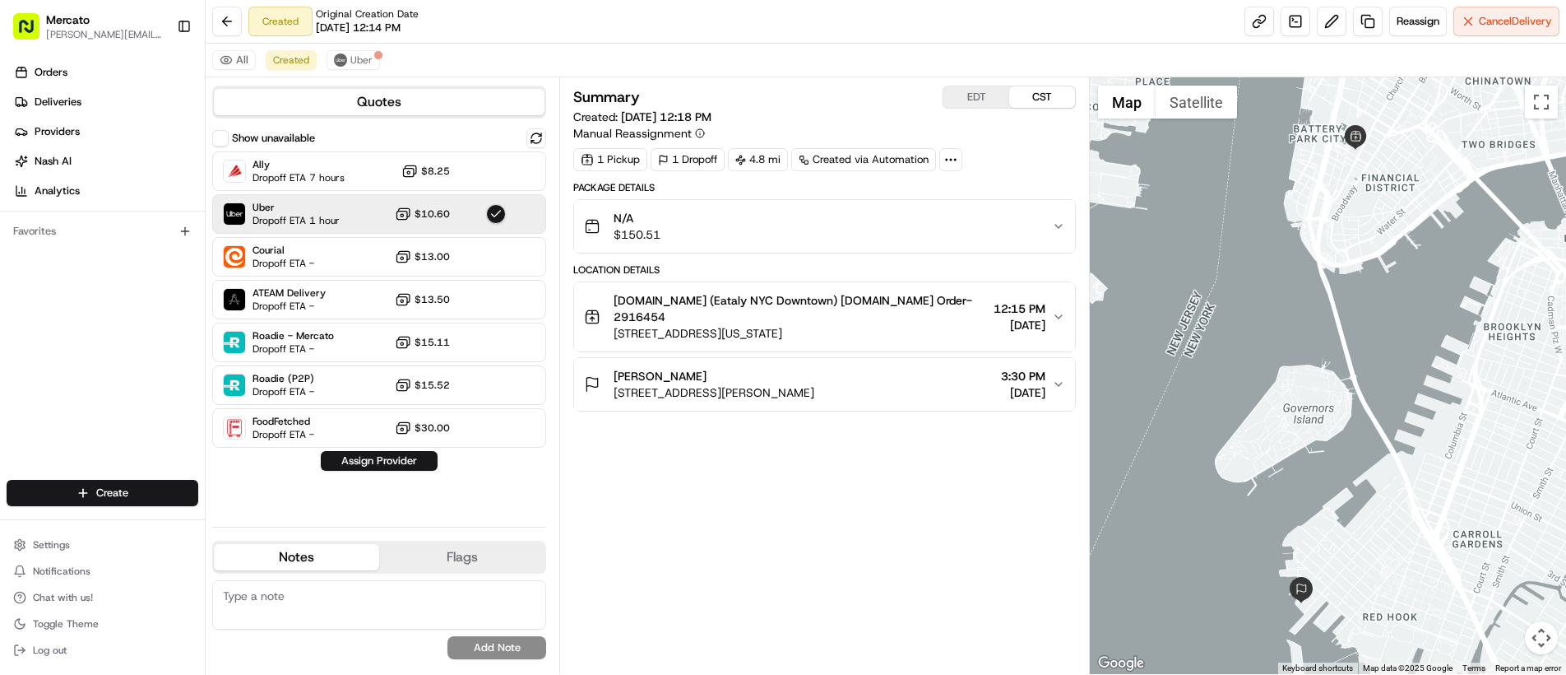
click at [393, 458] on button "Assign Provider" at bounding box center [379, 461] width 117 height 20
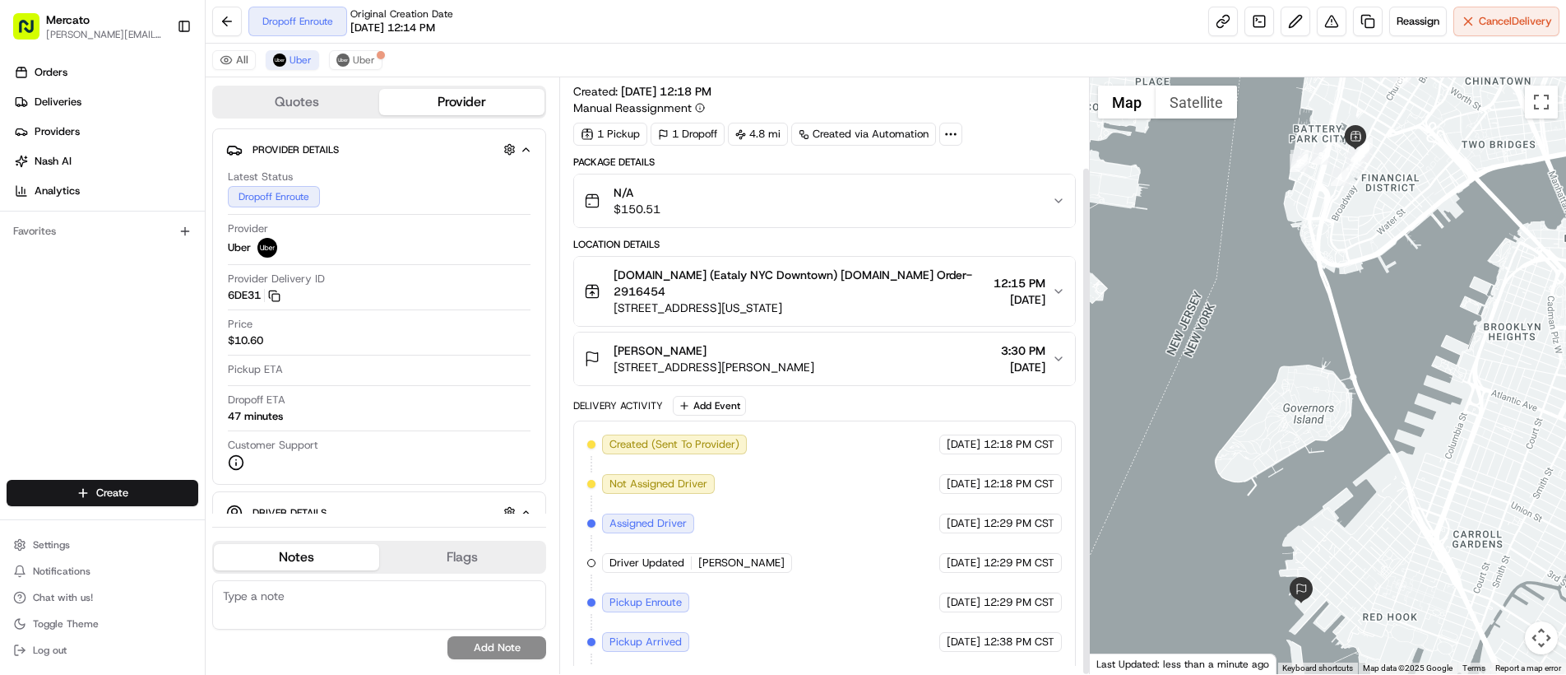
scroll to position [104, 0]
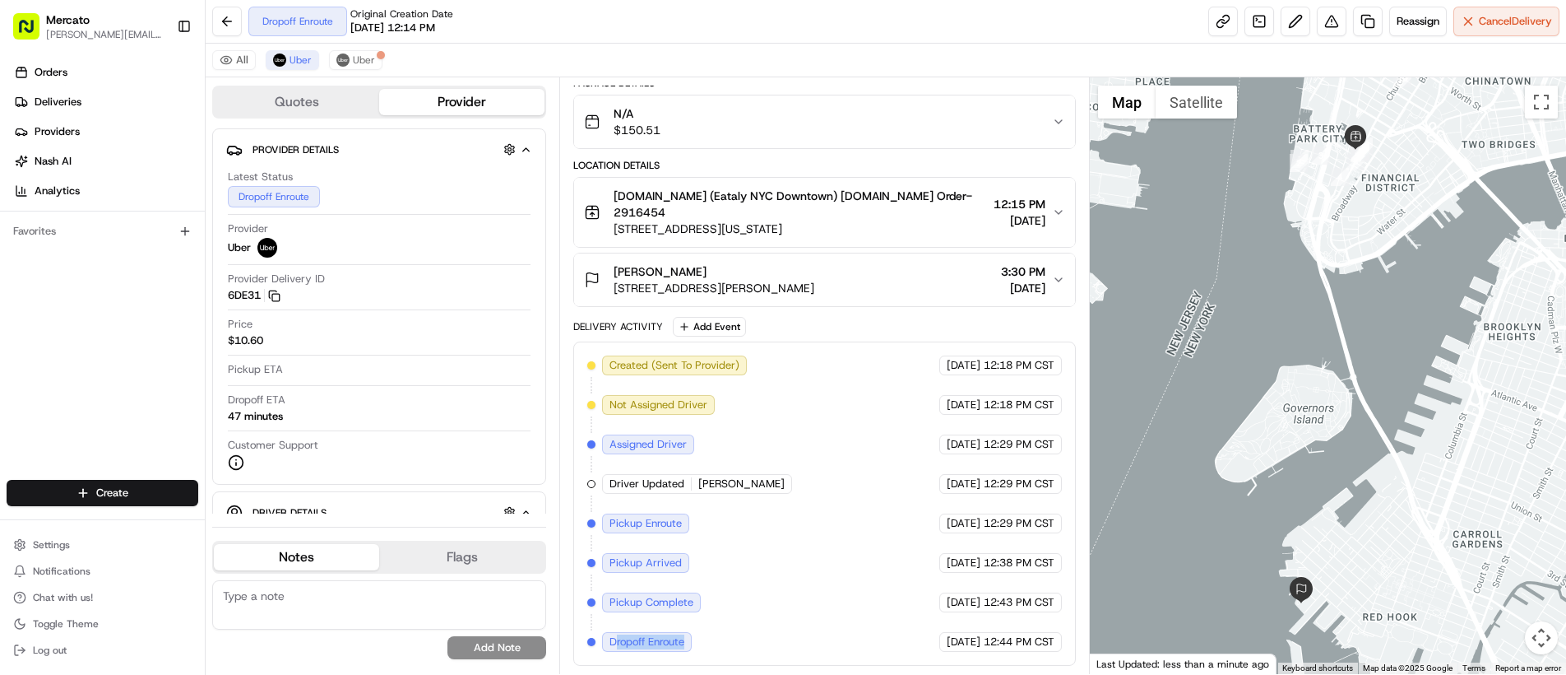
drag, startPoint x: 657, startPoint y: 642, endPoint x: 841, endPoint y: 640, distance: 183.4
click at [845, 642] on div "Created (Sent To Provider) Uber 08/22/2025 12:18 PM CST Not Assigned Driver Ube…" at bounding box center [824, 503] width 475 height 296
click at [692, 643] on div "Dropoff Enroute" at bounding box center [647, 642] width 90 height 20
drag, startPoint x: 614, startPoint y: 646, endPoint x: 1027, endPoint y: 654, distance: 413.9
click at [1027, 654] on div "Created (Sent To Provider) Uber 08/22/2025 12:18 PM CST Not Assigned Driver Ube…" at bounding box center [824, 503] width 503 height 324
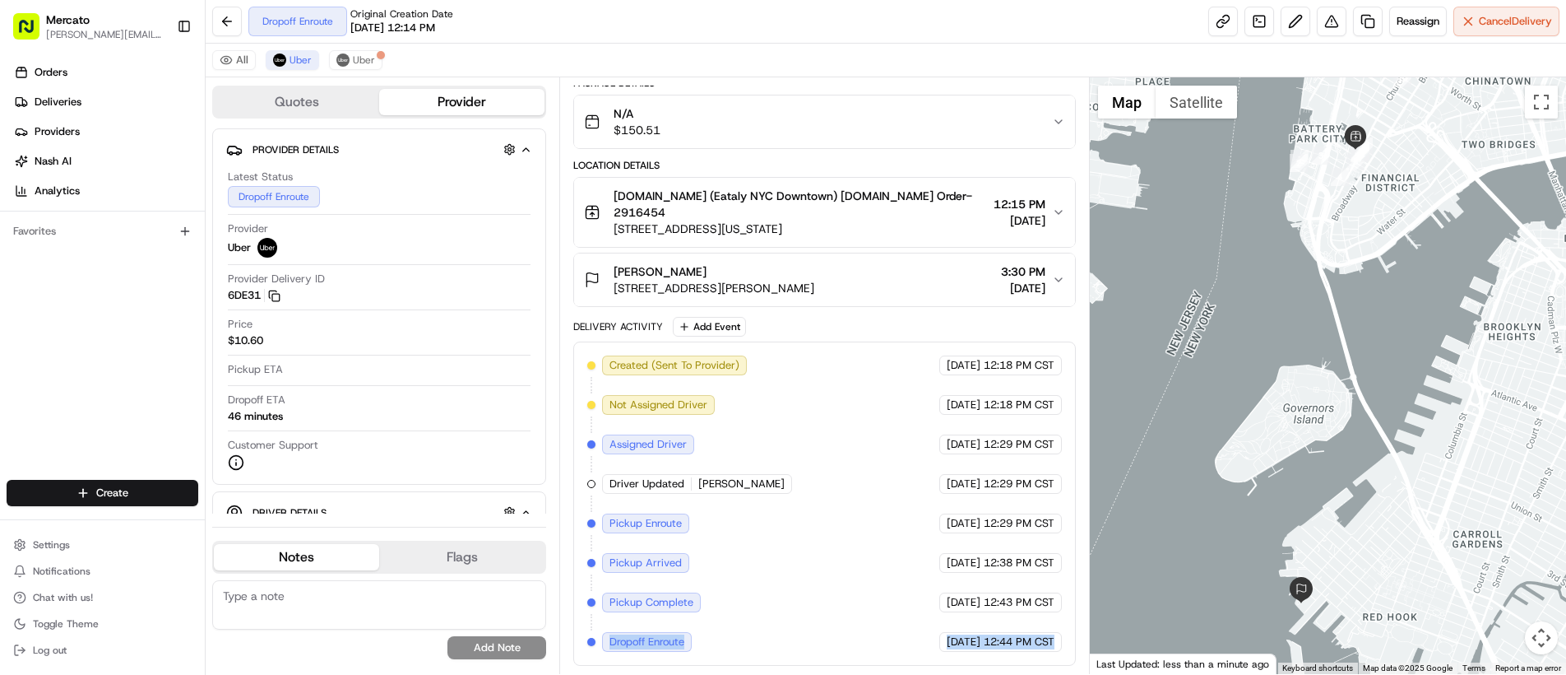
copy div "Dropoff Enroute Uber 08/22/2025 12:44 PM CST"
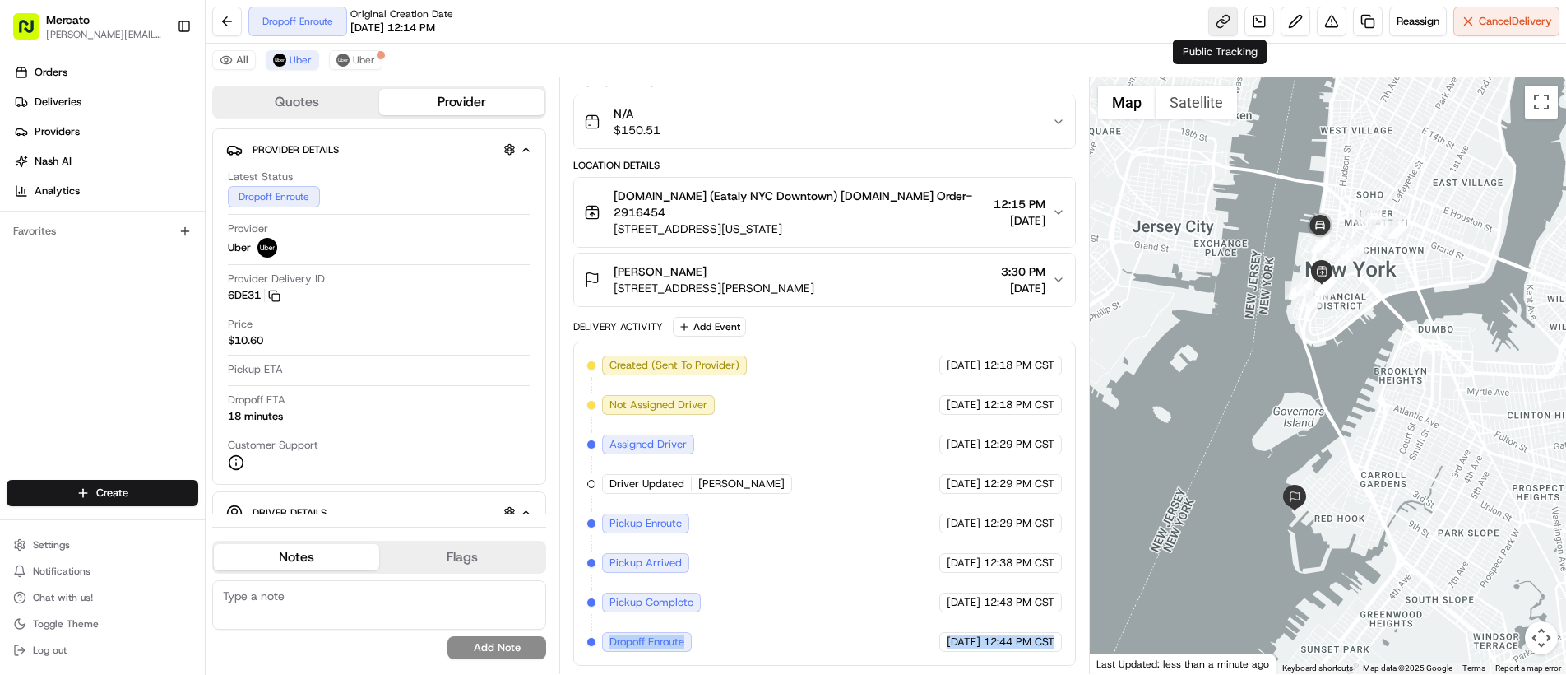
click at [1214, 23] on link at bounding box center [1223, 22] width 30 height 30
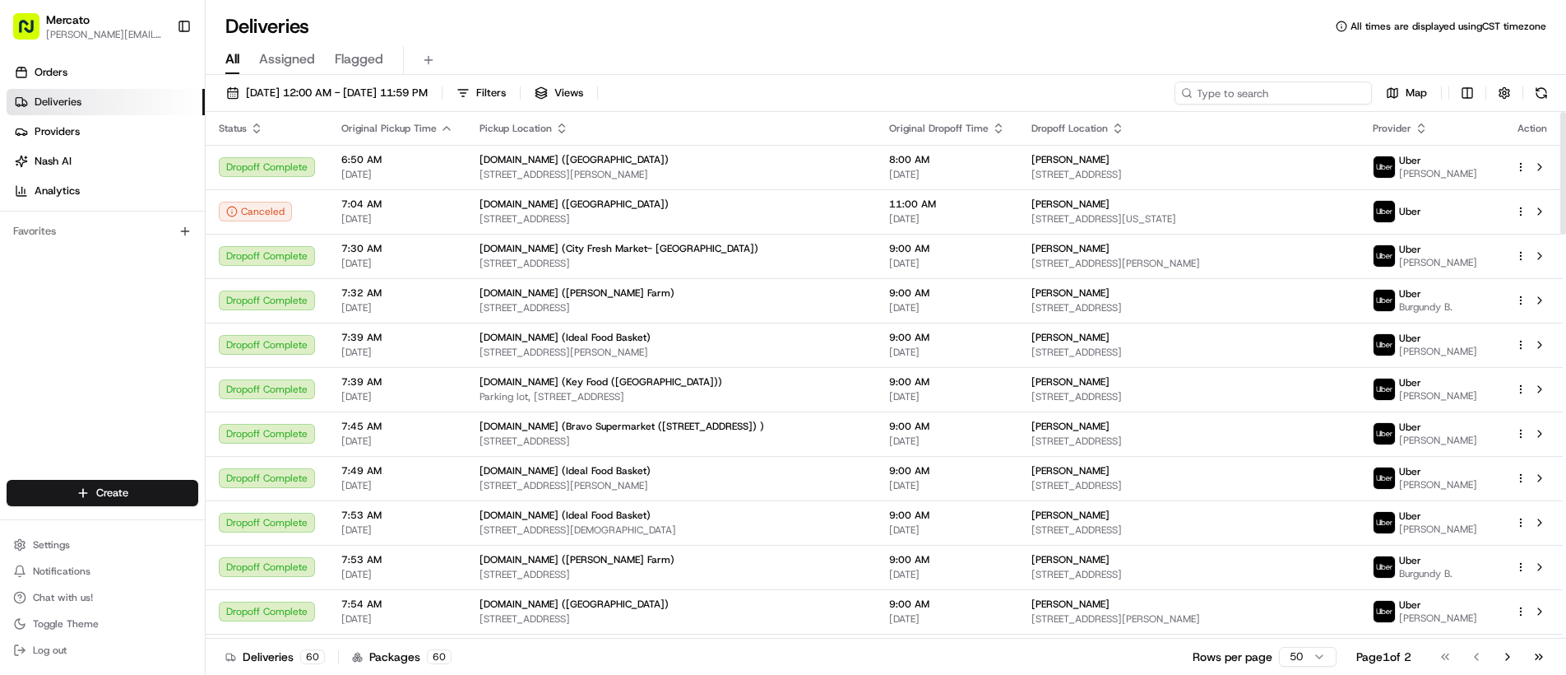
click at [1287, 88] on input at bounding box center [1273, 92] width 197 height 23
paste input "job_M23R6XJTEnjrKXNX4JpbM7"
type input "job_M23R6XJTEnjrKXNX4JpbM7"
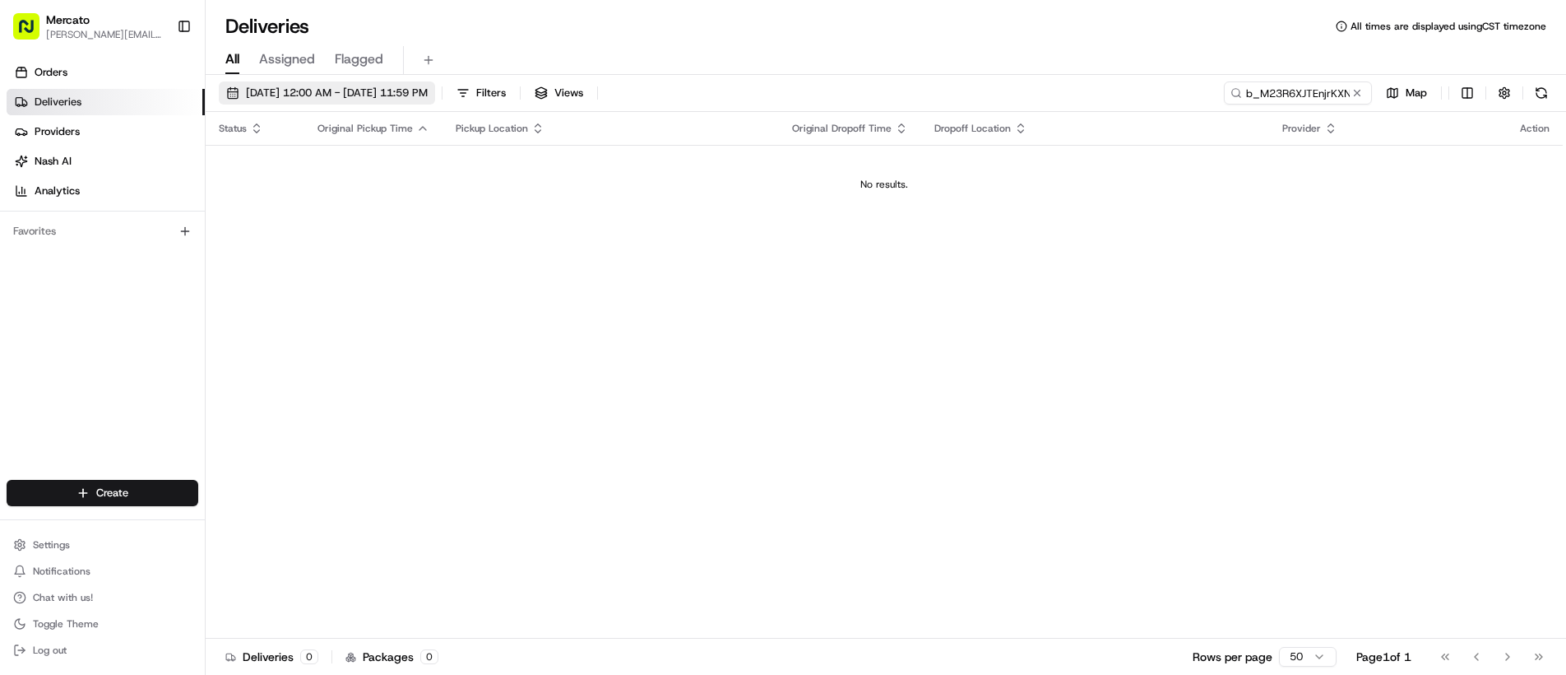
click at [285, 88] on span "08/22/2025 12:00 AM - 08/22/2025 11:59 PM" at bounding box center [337, 93] width 182 height 15
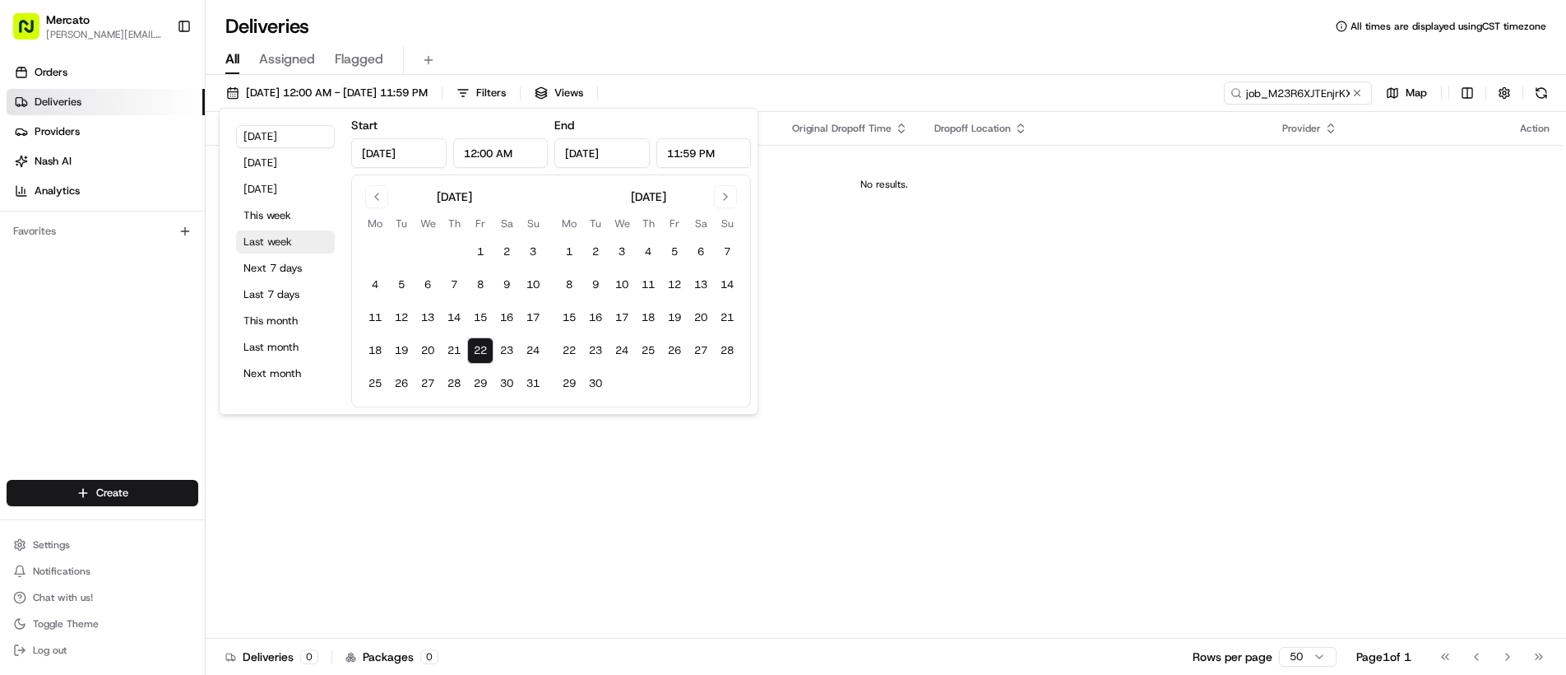
click at [287, 244] on button "Last week" at bounding box center [285, 241] width 99 height 23
type input "Aug 11, 2025"
type input "Aug 17, 2025"
click at [278, 212] on button "This week" at bounding box center [285, 215] width 99 height 23
type input "Aug 18, 2025"
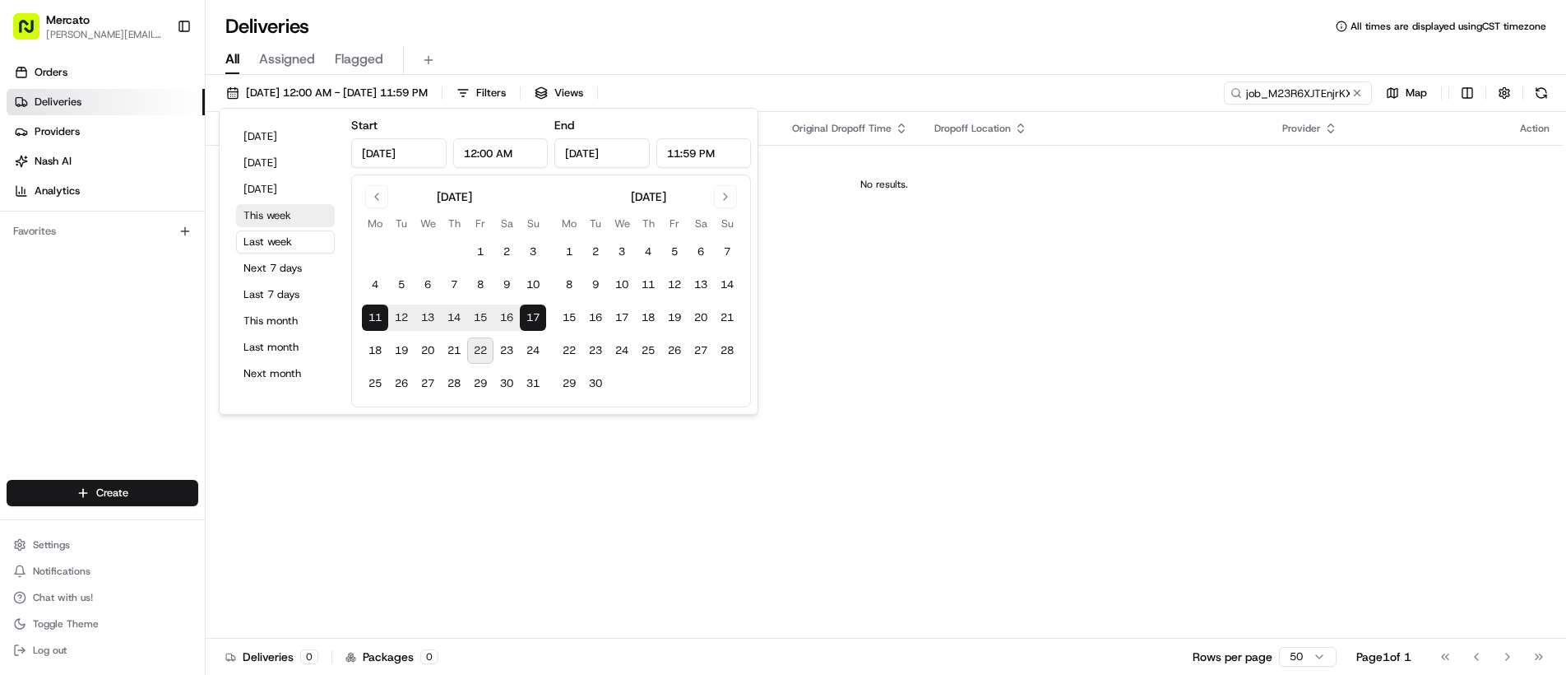
type input "Aug 24, 2025"
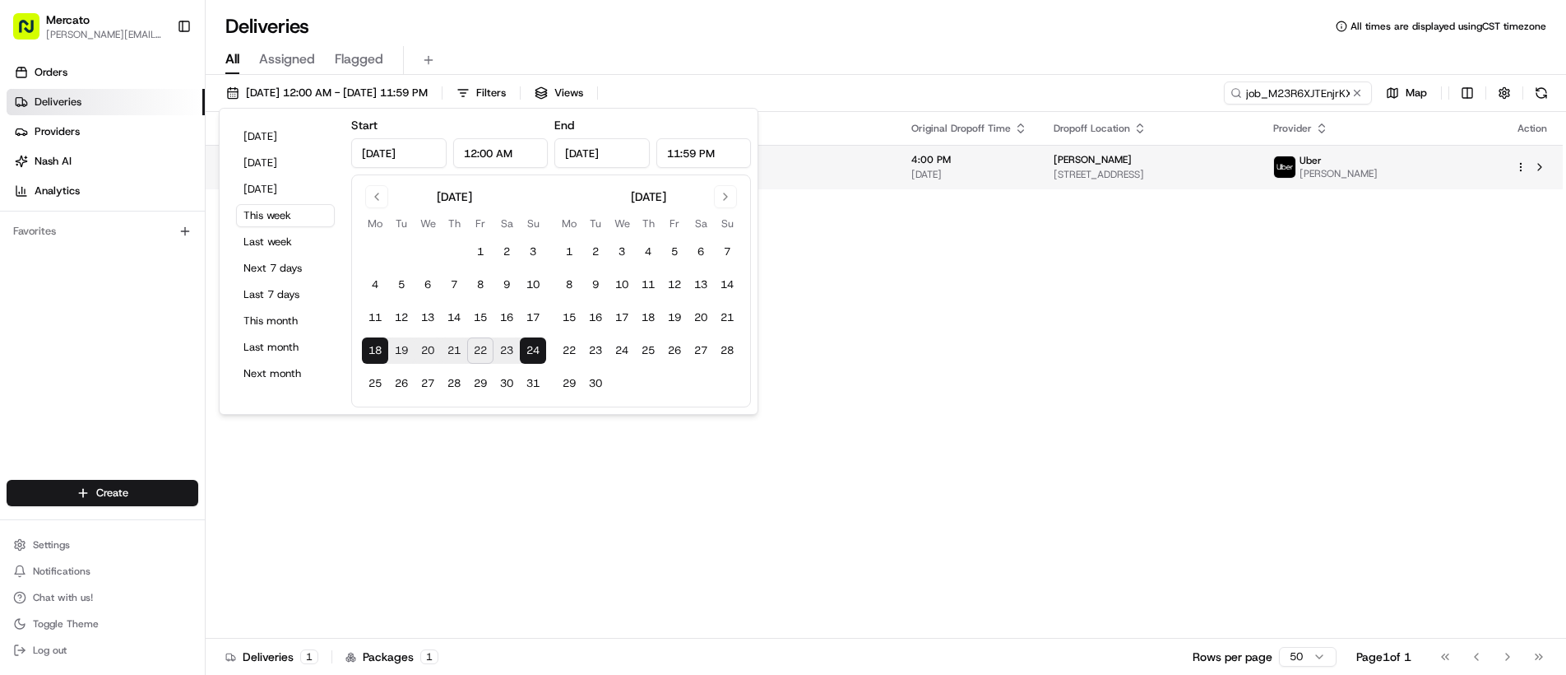
click at [1069, 155] on span "[PERSON_NAME]" at bounding box center [1093, 159] width 78 height 13
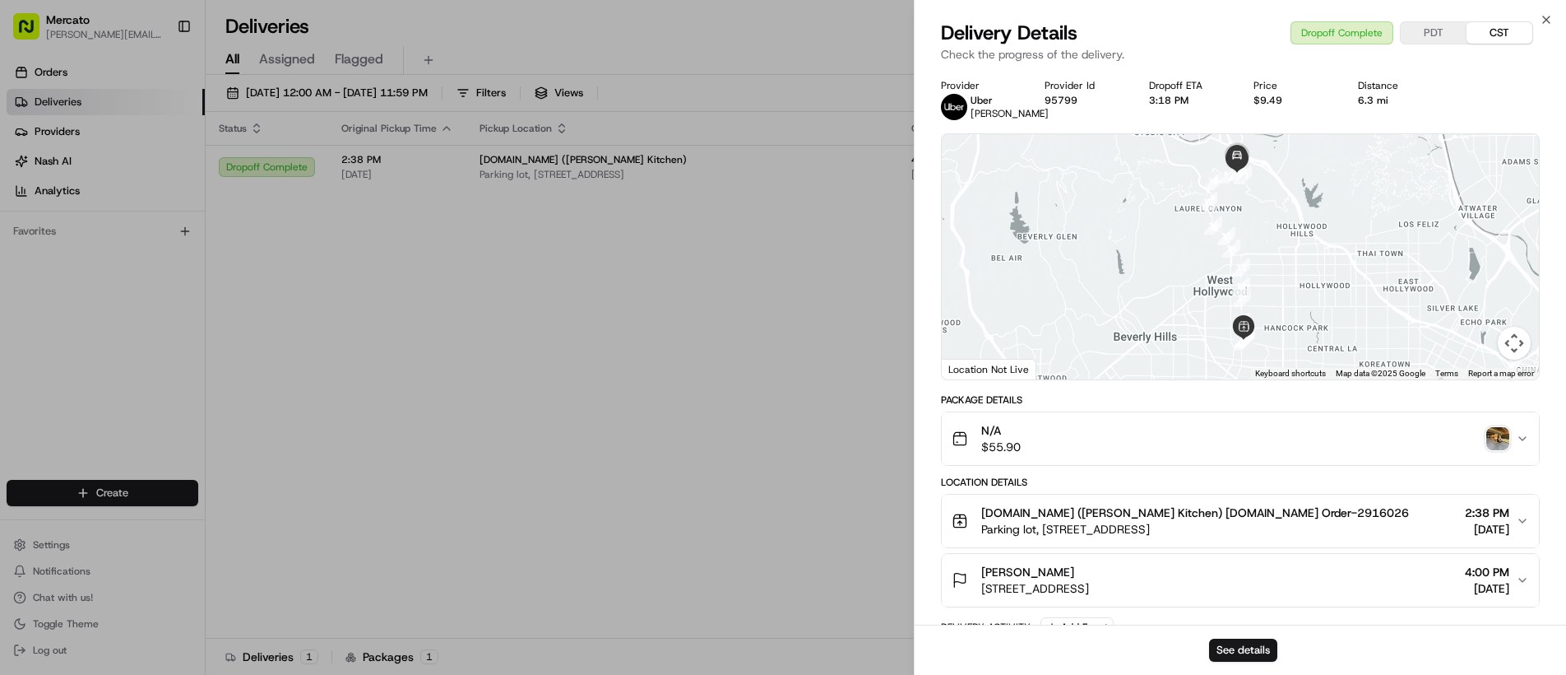
click at [1503, 436] on img "button" at bounding box center [1497, 438] width 23 height 23
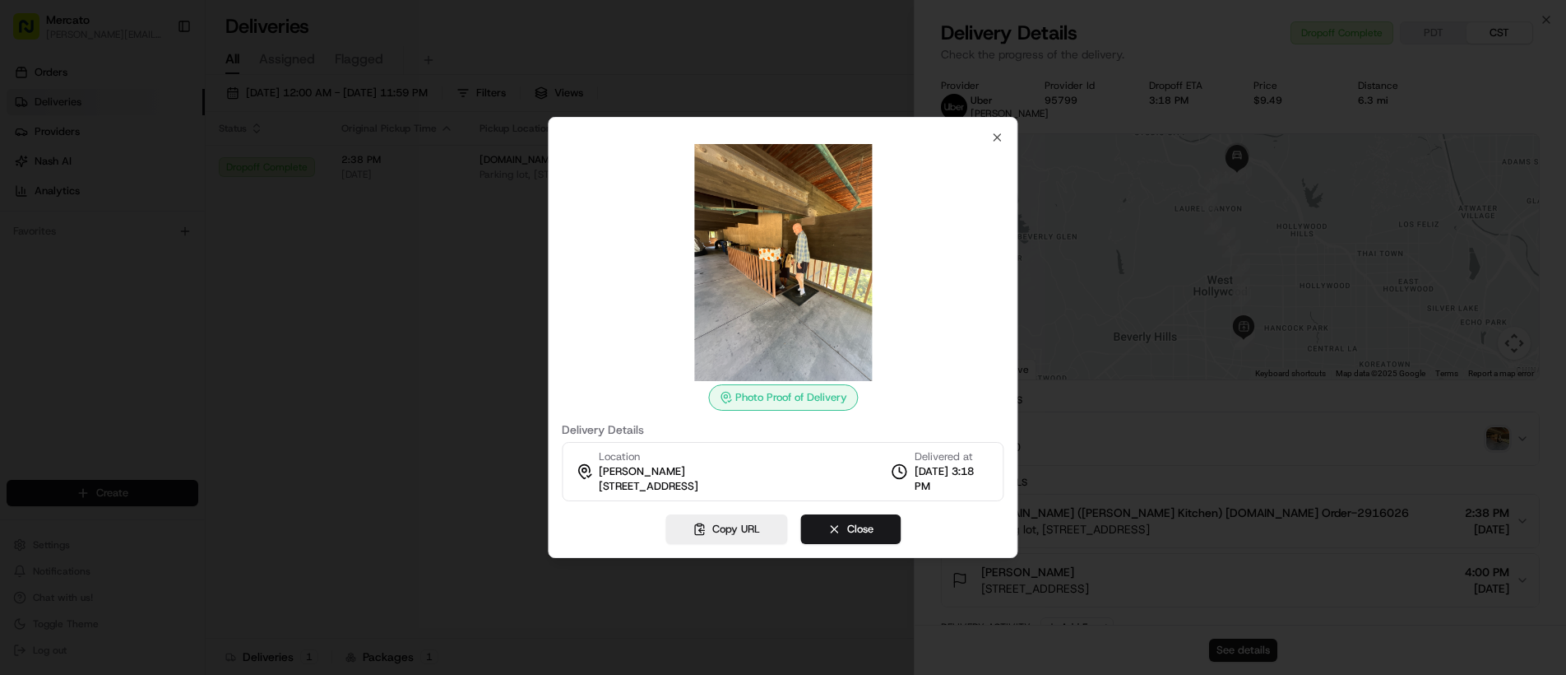
click at [786, 239] on img at bounding box center [783, 262] width 237 height 237
click at [437, 296] on div at bounding box center [783, 337] width 1566 height 675
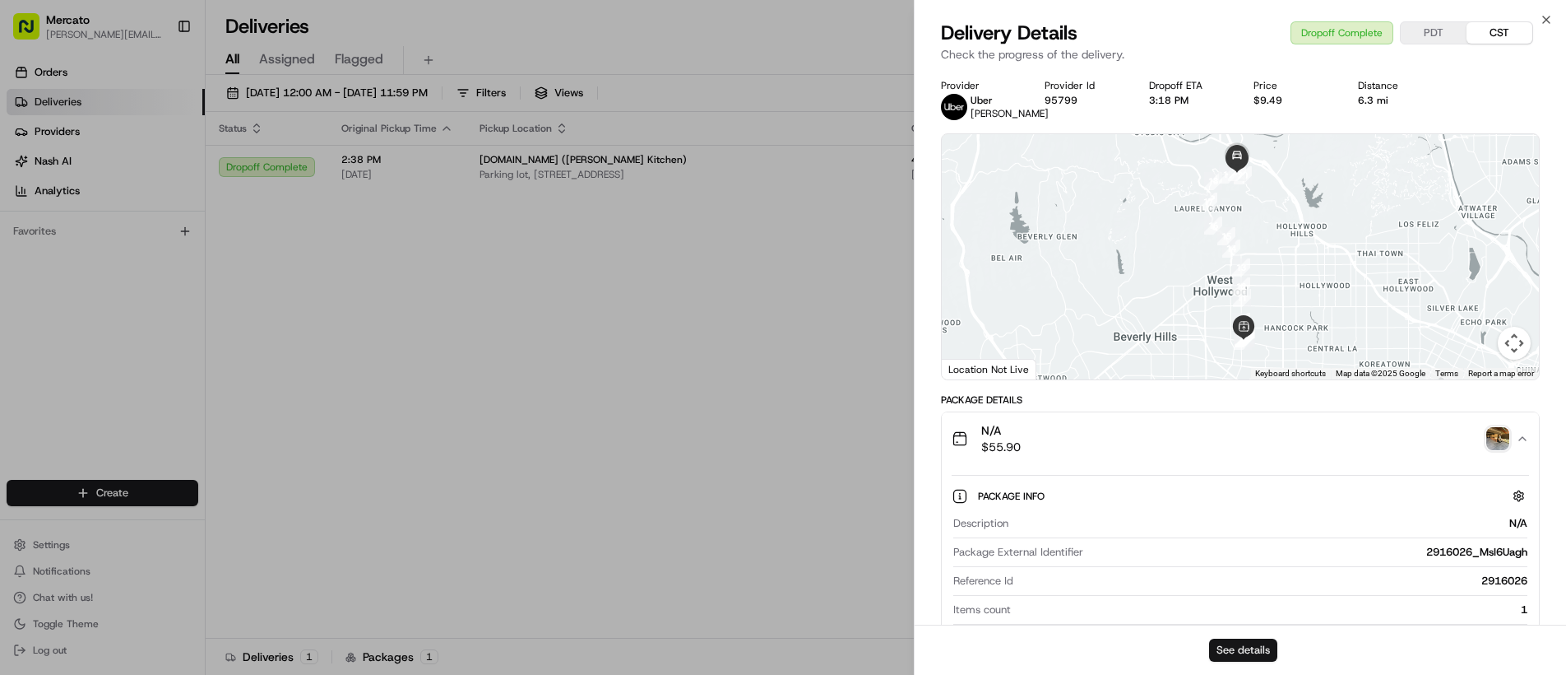
click at [1239, 650] on button "See details" at bounding box center [1243, 649] width 68 height 23
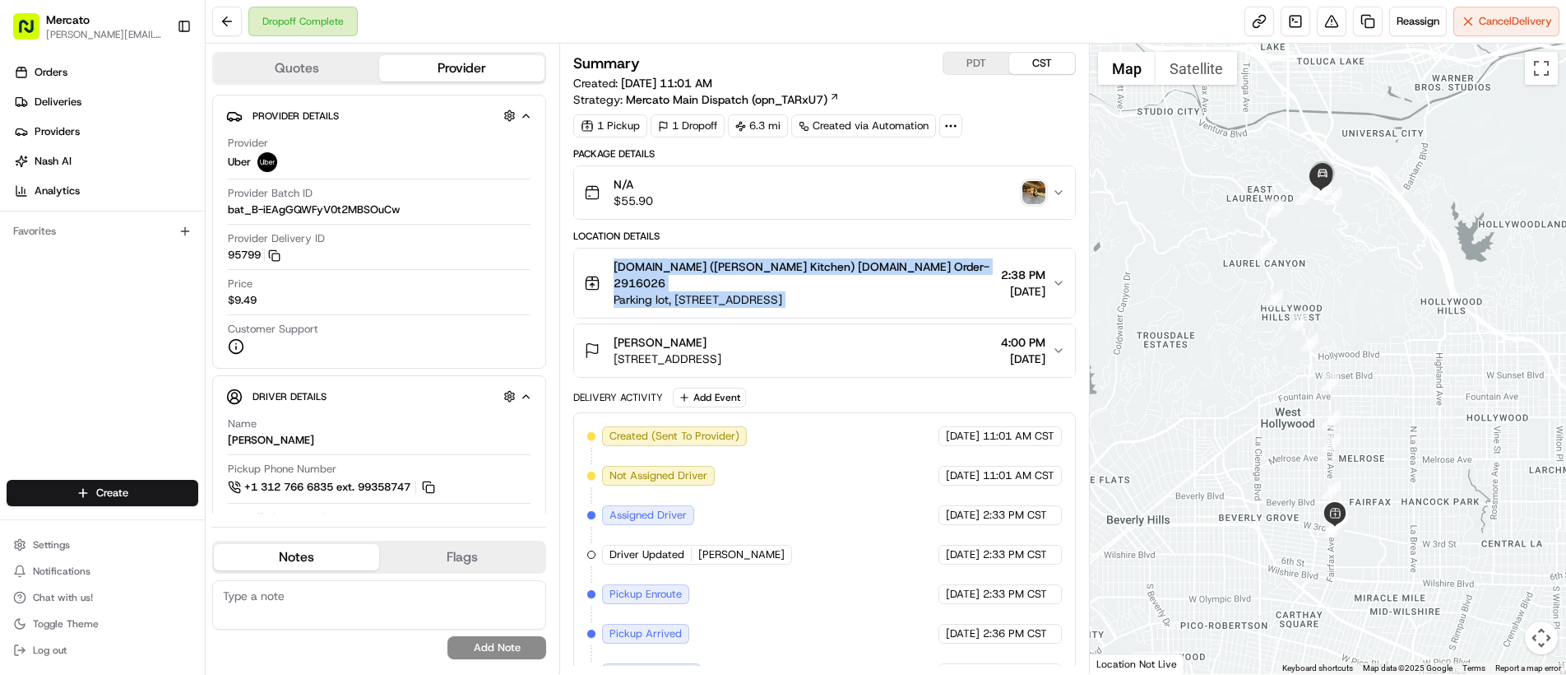
drag, startPoint x: 608, startPoint y: 263, endPoint x: 974, endPoint y: 254, distance: 366.2
click at [974, 254] on button "[DOMAIN_NAME] ([PERSON_NAME] Kitchen) [DOMAIN_NAME] Order-2916026 Parking lot, …" at bounding box center [824, 282] width 501 height 69
copy div "[DOMAIN_NAME] ([PERSON_NAME] Kitchen) [DOMAIN_NAME] Order-2916026 Parking lot, …"
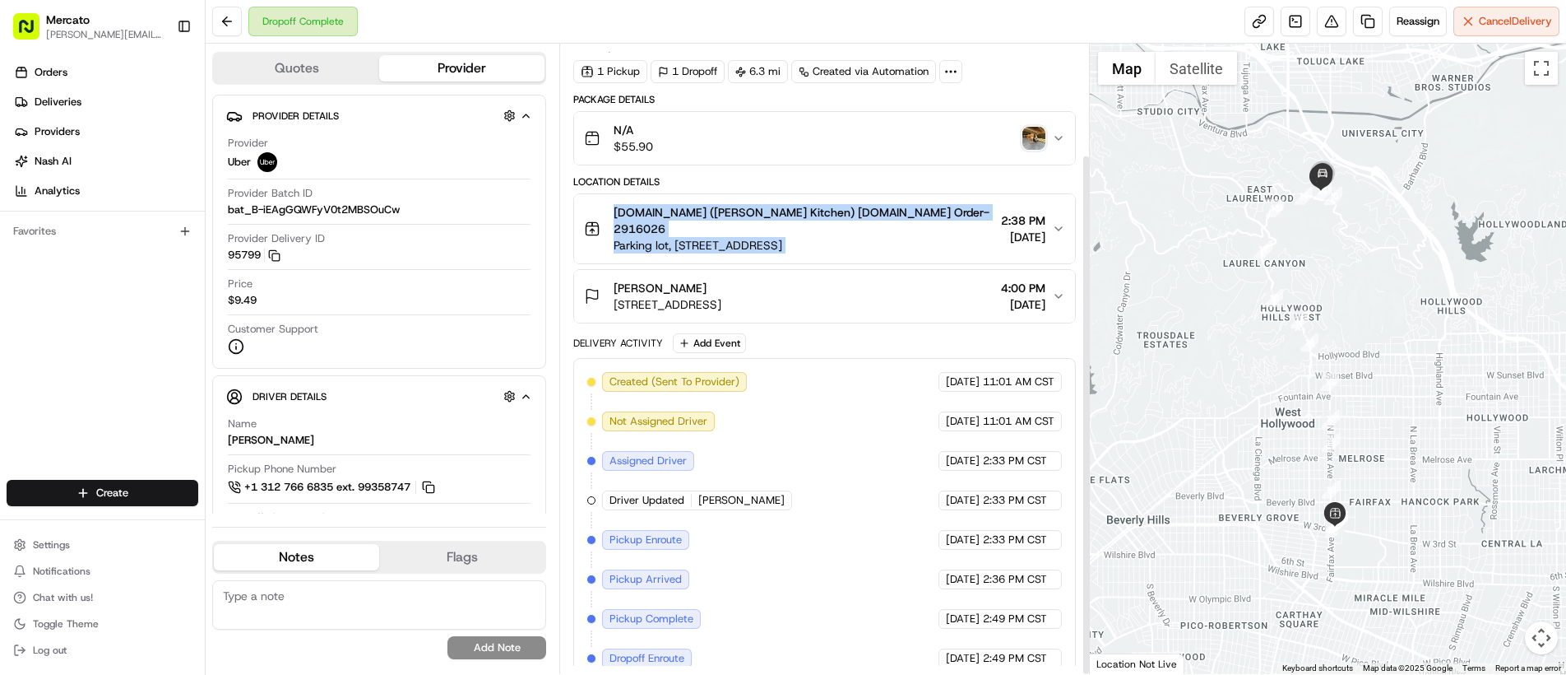
scroll to position [133, 0]
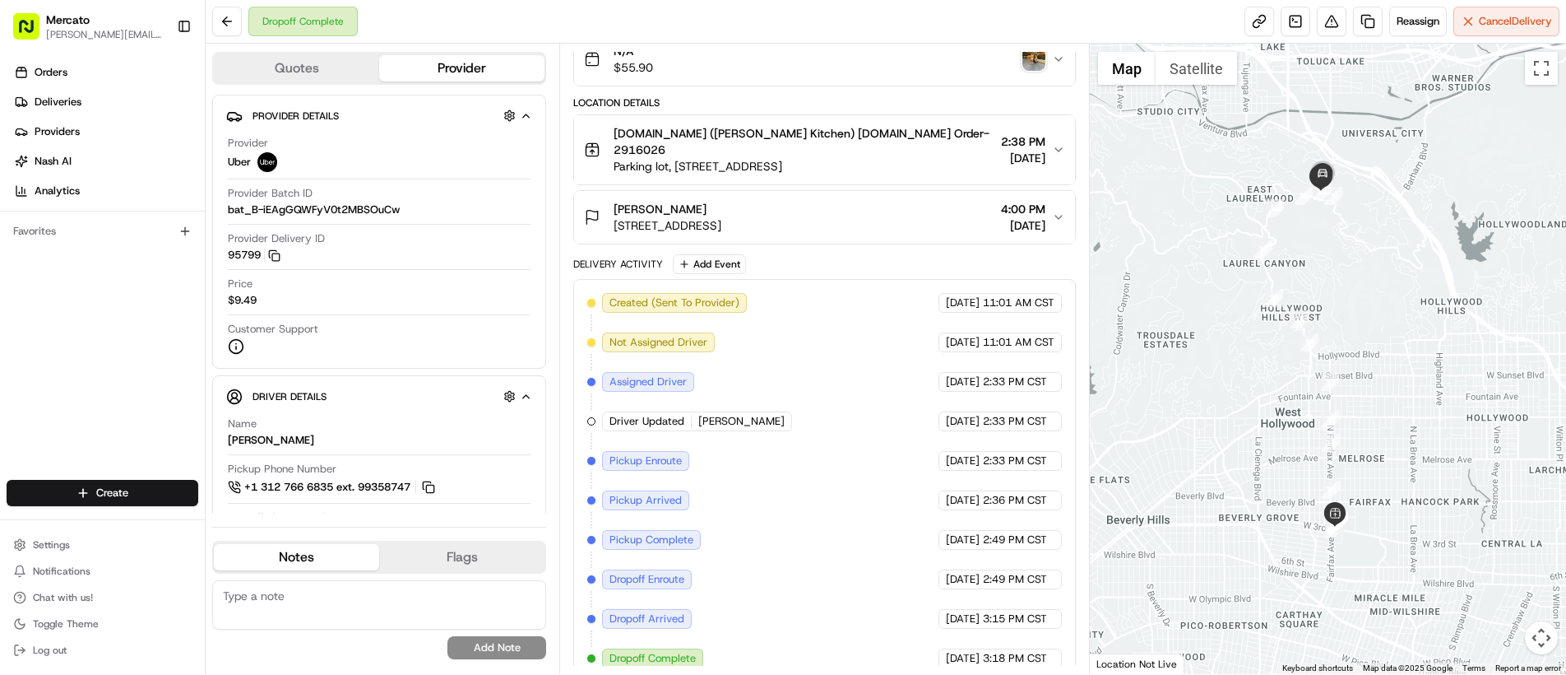
click at [603, 648] on div "Dropoff Complete" at bounding box center [652, 658] width 101 height 20
drag, startPoint x: 604, startPoint y: 642, endPoint x: 1031, endPoint y: 658, distance: 427.2
click at [1031, 658] on div "Created (Sent To Provider) Uber [DATE] 11:01 AM CST Not Assigned Driver Uber [D…" at bounding box center [824, 480] width 503 height 403
copy div "Dropoff Complete Uber [DATE] 3:18 PM CST"
